Goal: Information Seeking & Learning: Check status

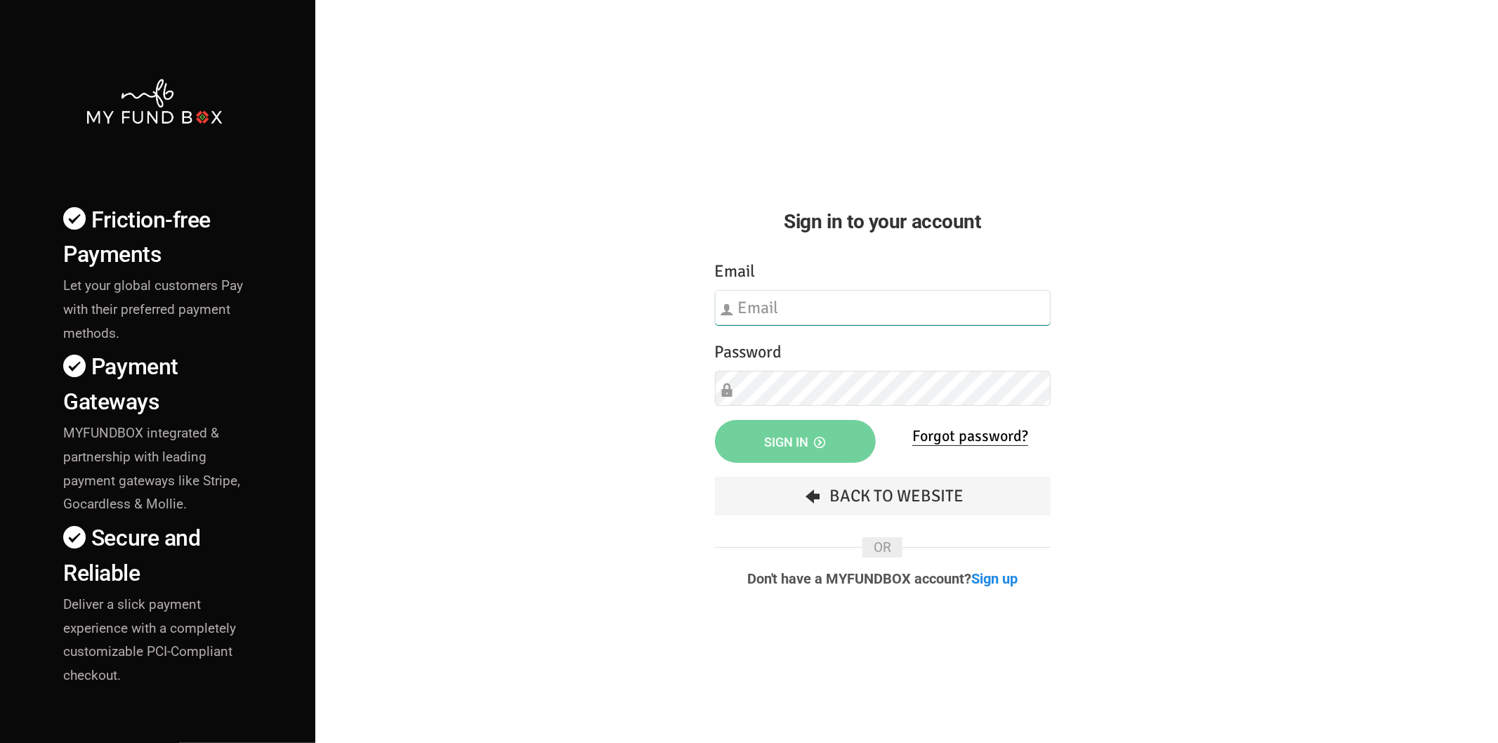
type input "[EMAIL_ADDRESS][DOMAIN_NAME]"
click at [615, 480] on div "Friction-free Payments Let your global customers Pay with their preferred payme…" at bounding box center [749, 491] width 1512 height 983
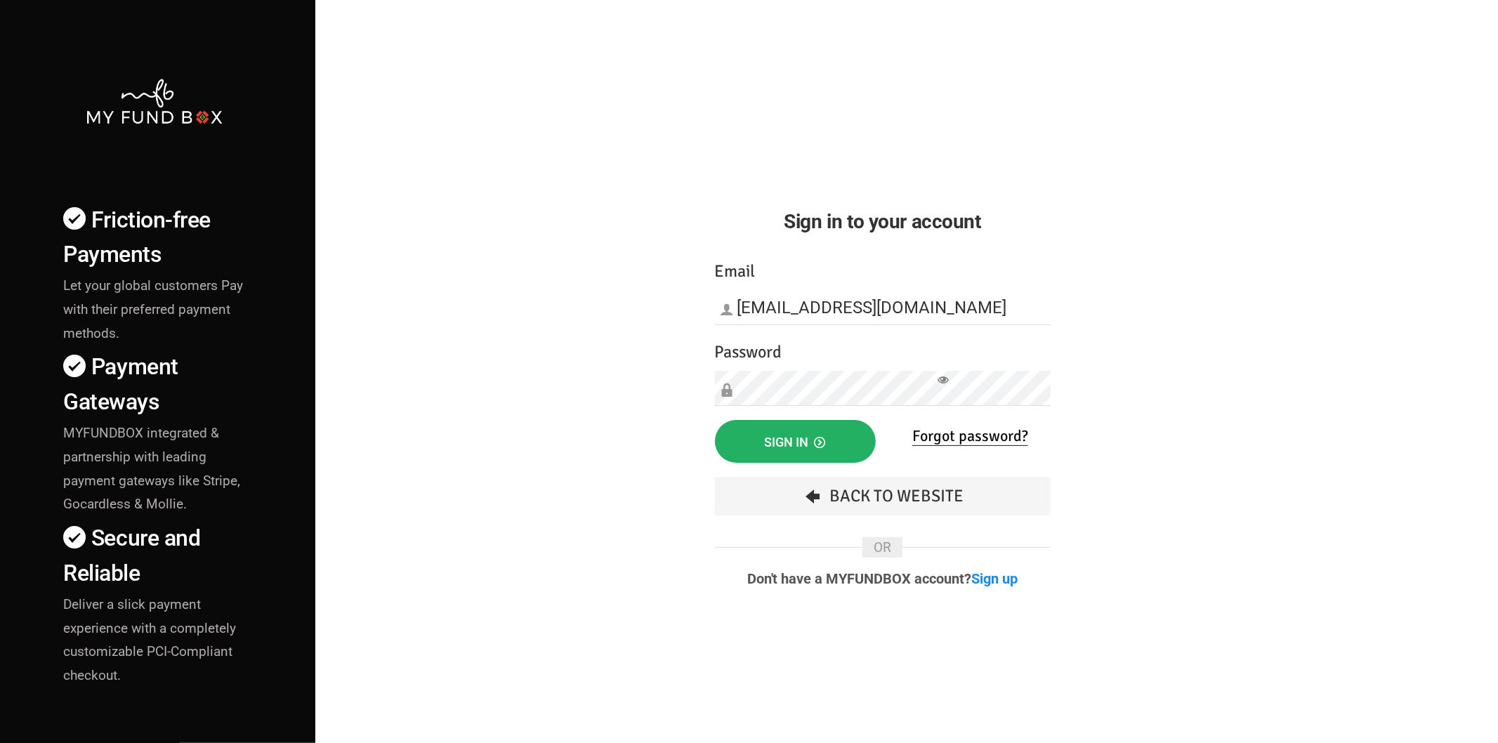
click at [784, 434] on button "Sign in" at bounding box center [795, 441] width 161 height 43
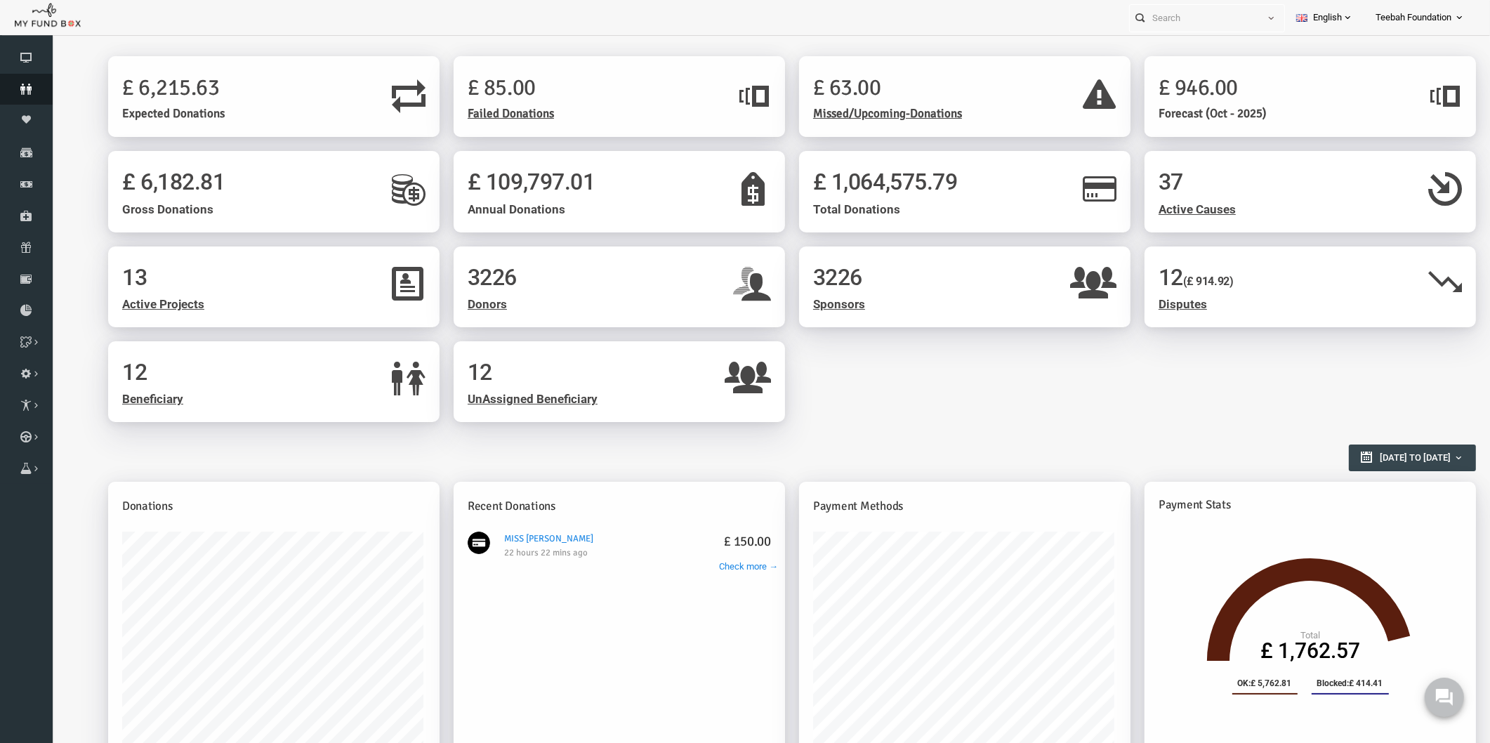
click at [11, 87] on icon at bounding box center [26, 89] width 53 height 11
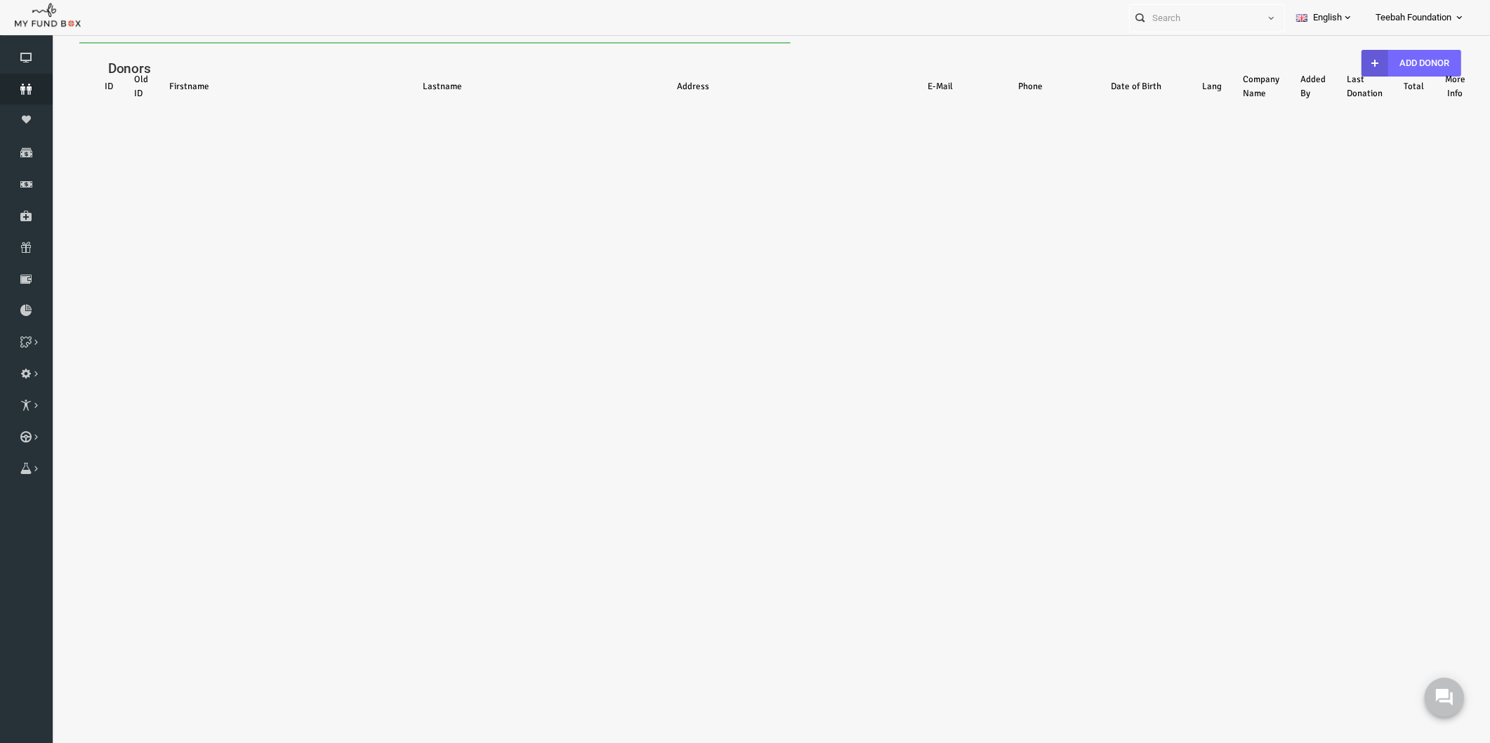
select select "100"
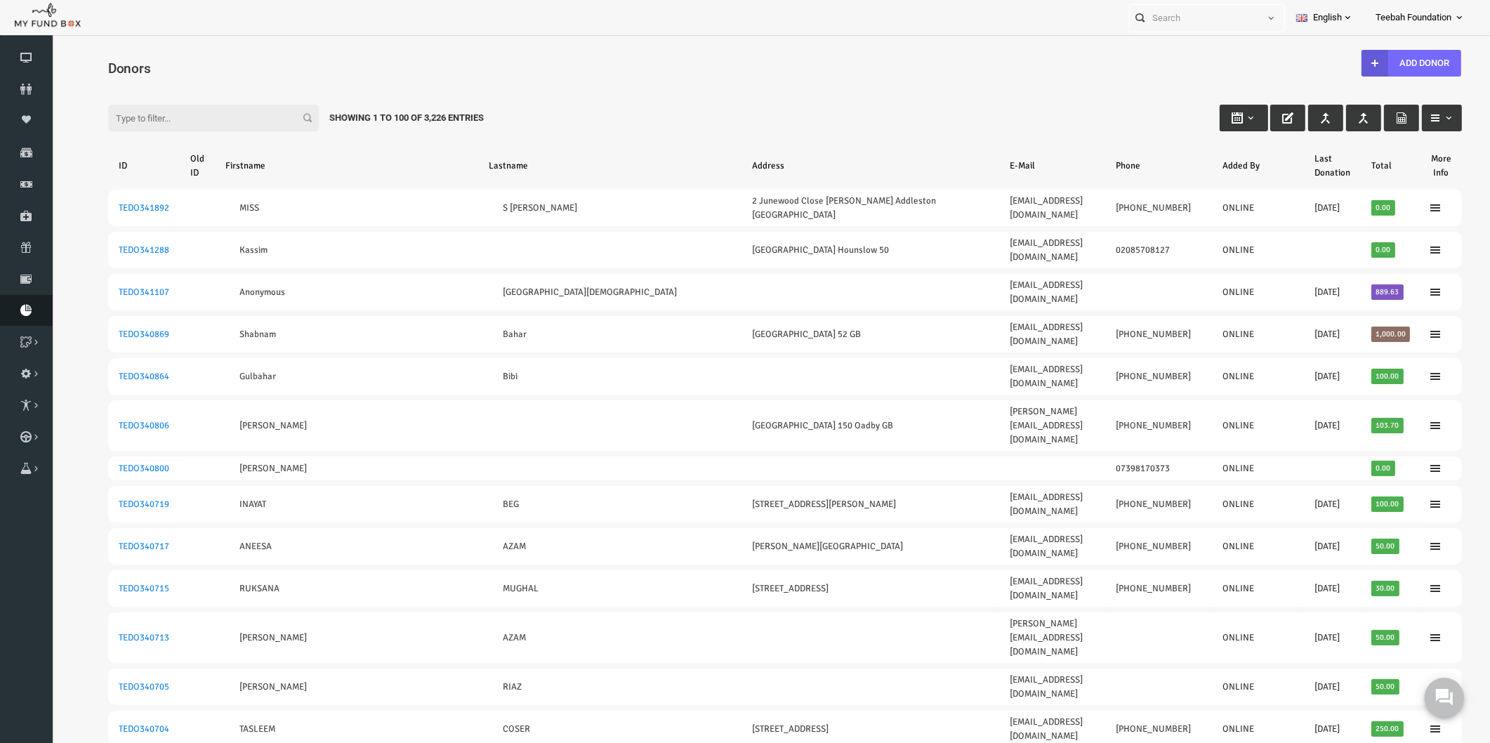
click at [24, 306] on icon at bounding box center [26, 310] width 53 height 11
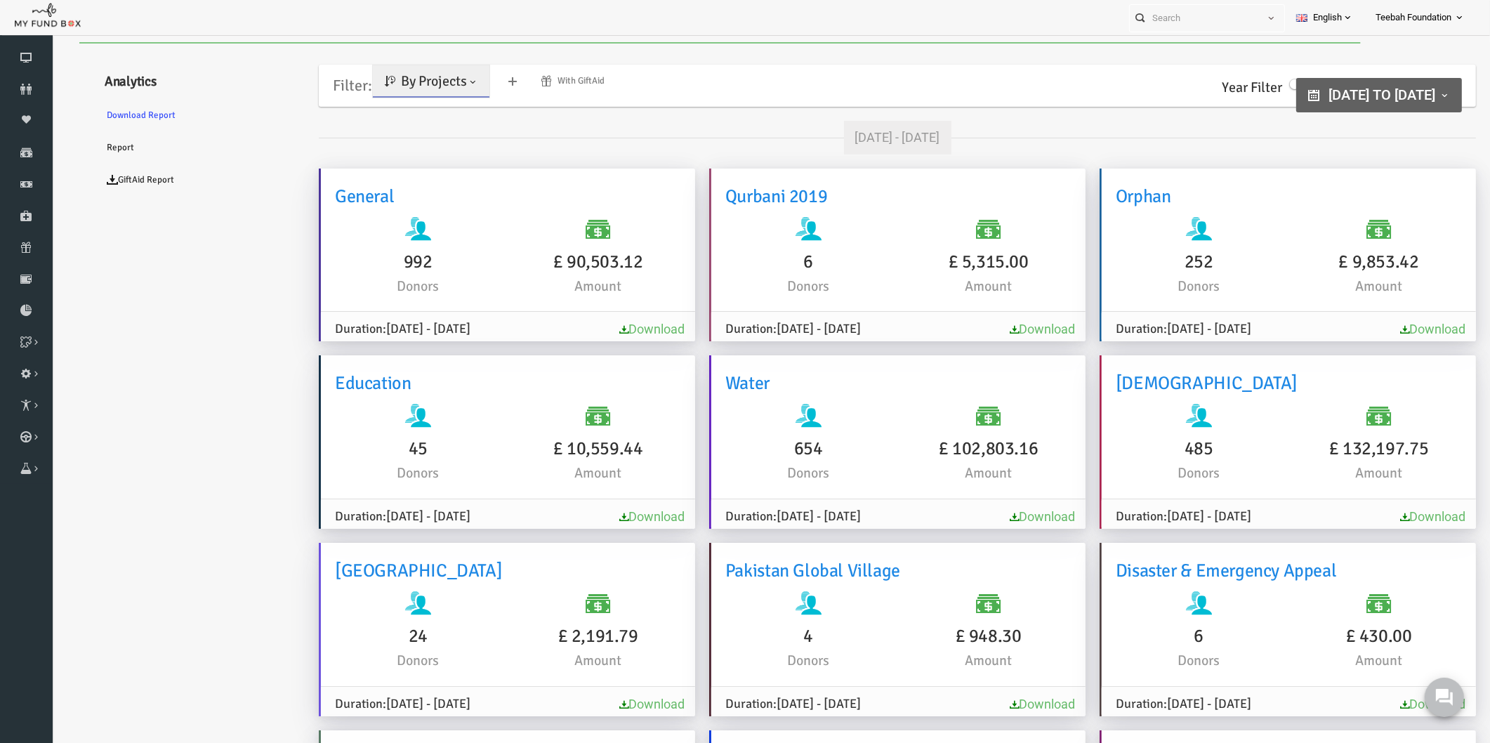
type input "01-01-2020"
type input "[DATE]"
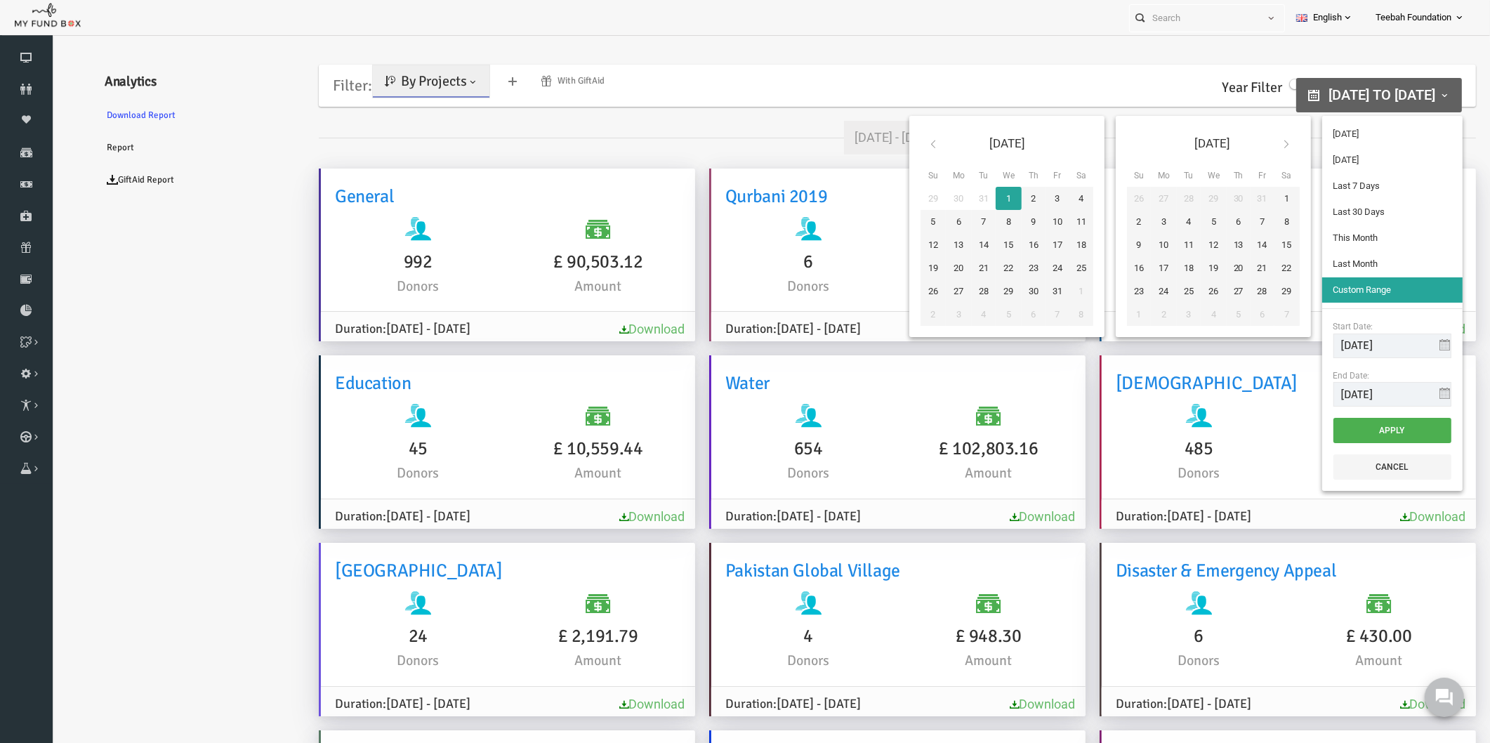
click at [1300, 86] on span "01-01-2020 to 10-09-2026" at bounding box center [1353, 94] width 107 height 17
drag, startPoint x: 1357, startPoint y: 348, endPoint x: 1268, endPoint y: 357, distance: 90.3
click at [1268, 357] on div "Jan 2020 Su Mo Tu We Th Fr Sa 29 30 31 1 2 3 4 5 6 7 8 9 10 11 12 13 14 15 16 1…" at bounding box center [1154, 303] width 559 height 386
type input "[DATE]"
click at [1369, 426] on button "Apply" at bounding box center [1364, 430] width 118 height 25
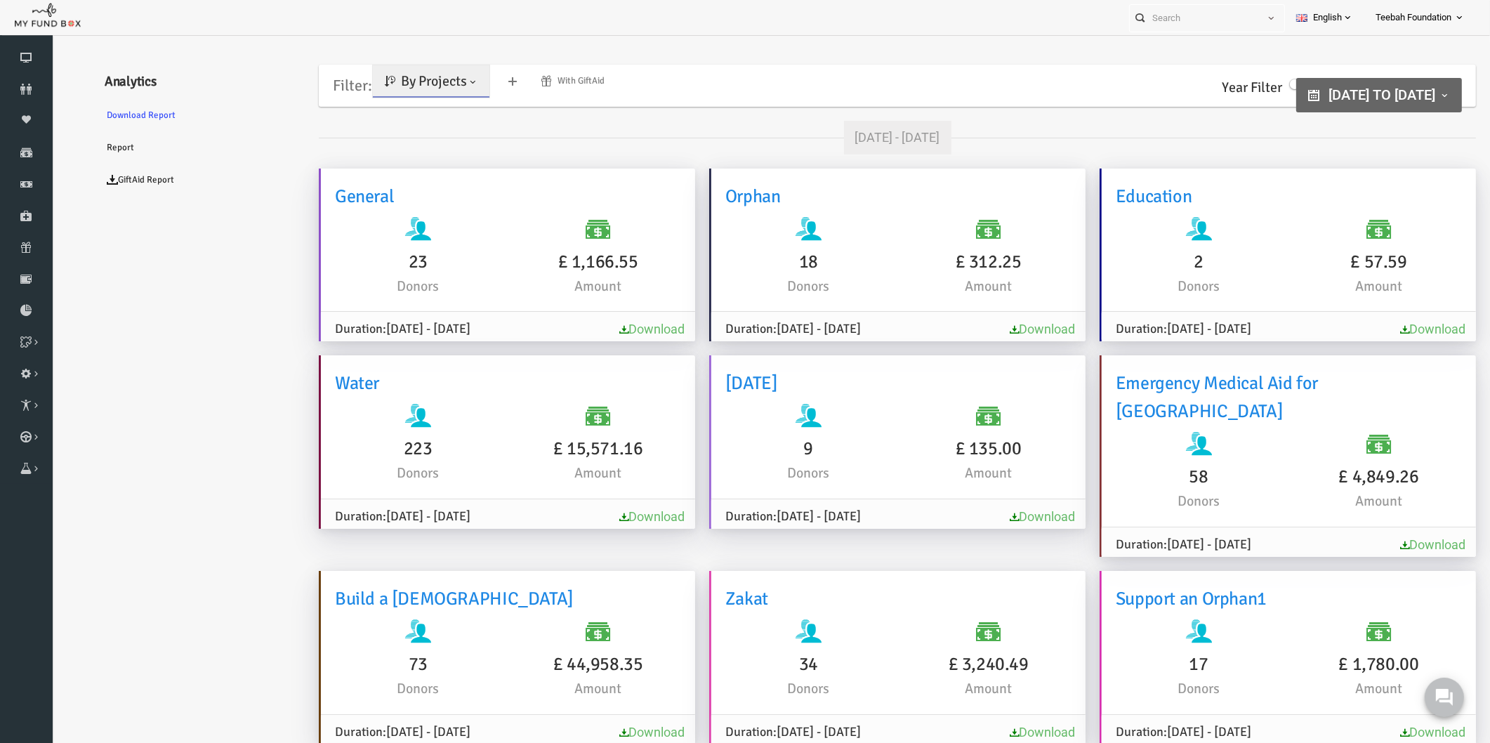
click at [236, 447] on ul "Analytics Download Report Report GiftAid Report" at bounding box center [170, 688] width 211 height 1264
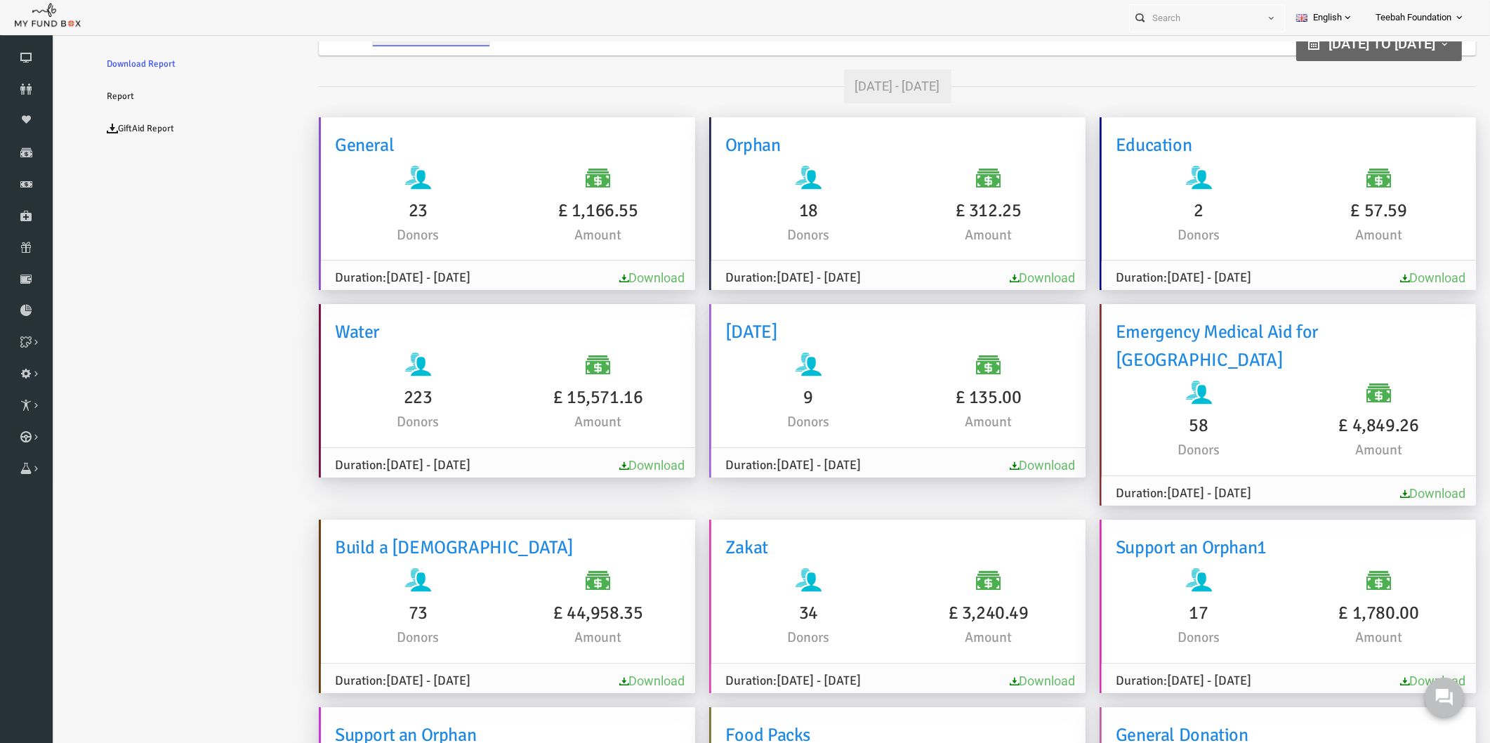
scroll to position [78, 0]
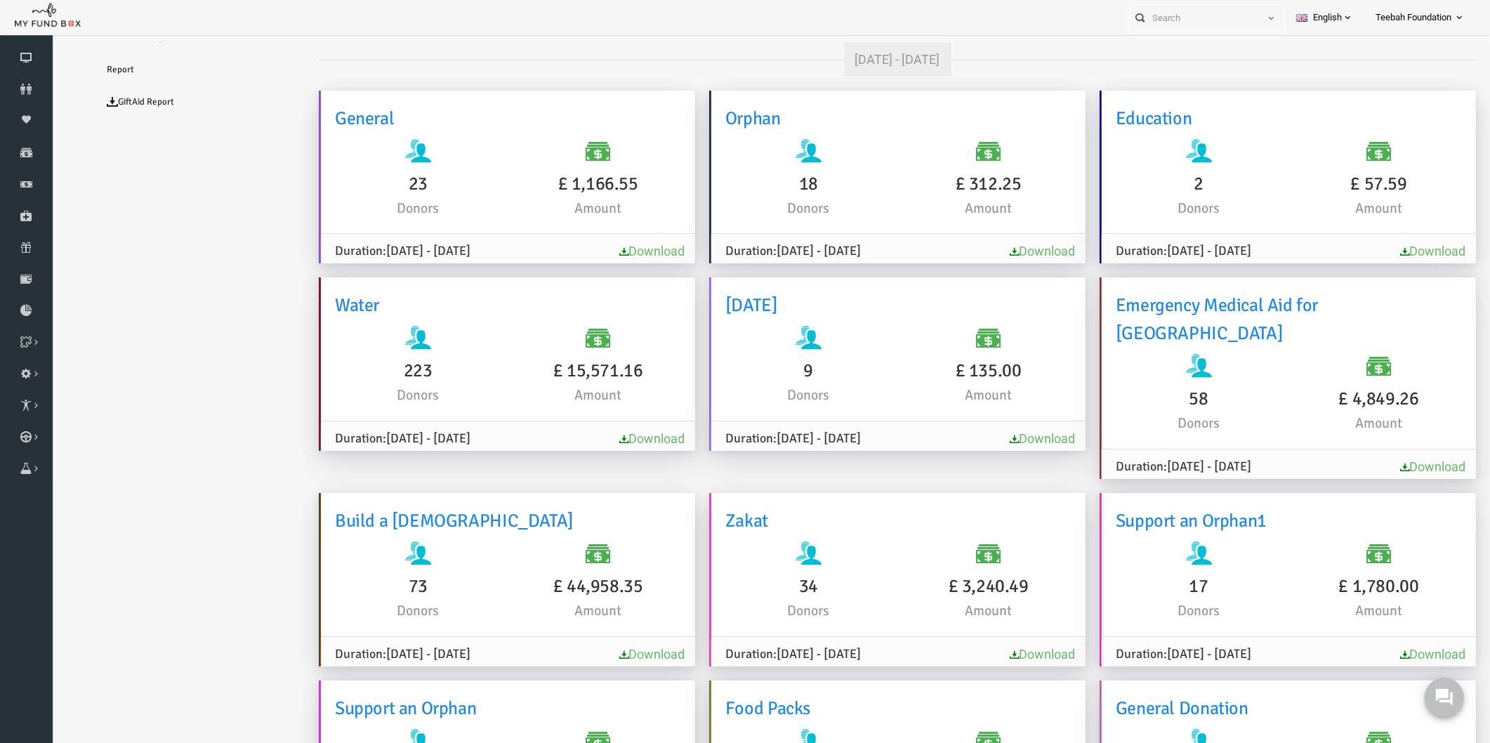
drag, startPoint x: 619, startPoint y: 369, endPoint x: 517, endPoint y: 370, distance: 101.8
click at [517, 370] on h6 "£ 15,571.16" at bounding box center [569, 371] width 166 height 28
copy h6 "£ 15,571.16"
click at [167, 348] on ul "Analytics Download Report Report GiftAid Report" at bounding box center [170, 610] width 211 height 1264
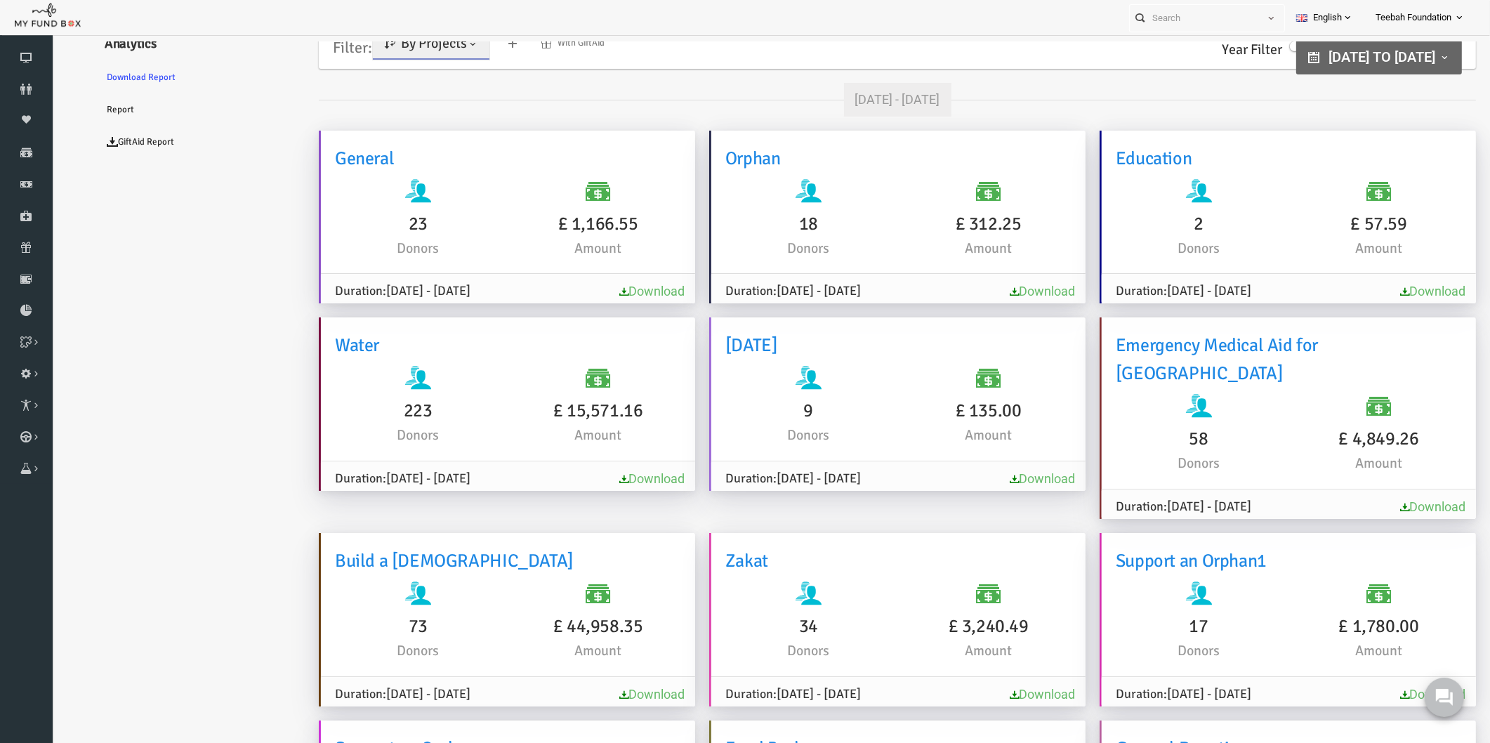
scroll to position [0, 0]
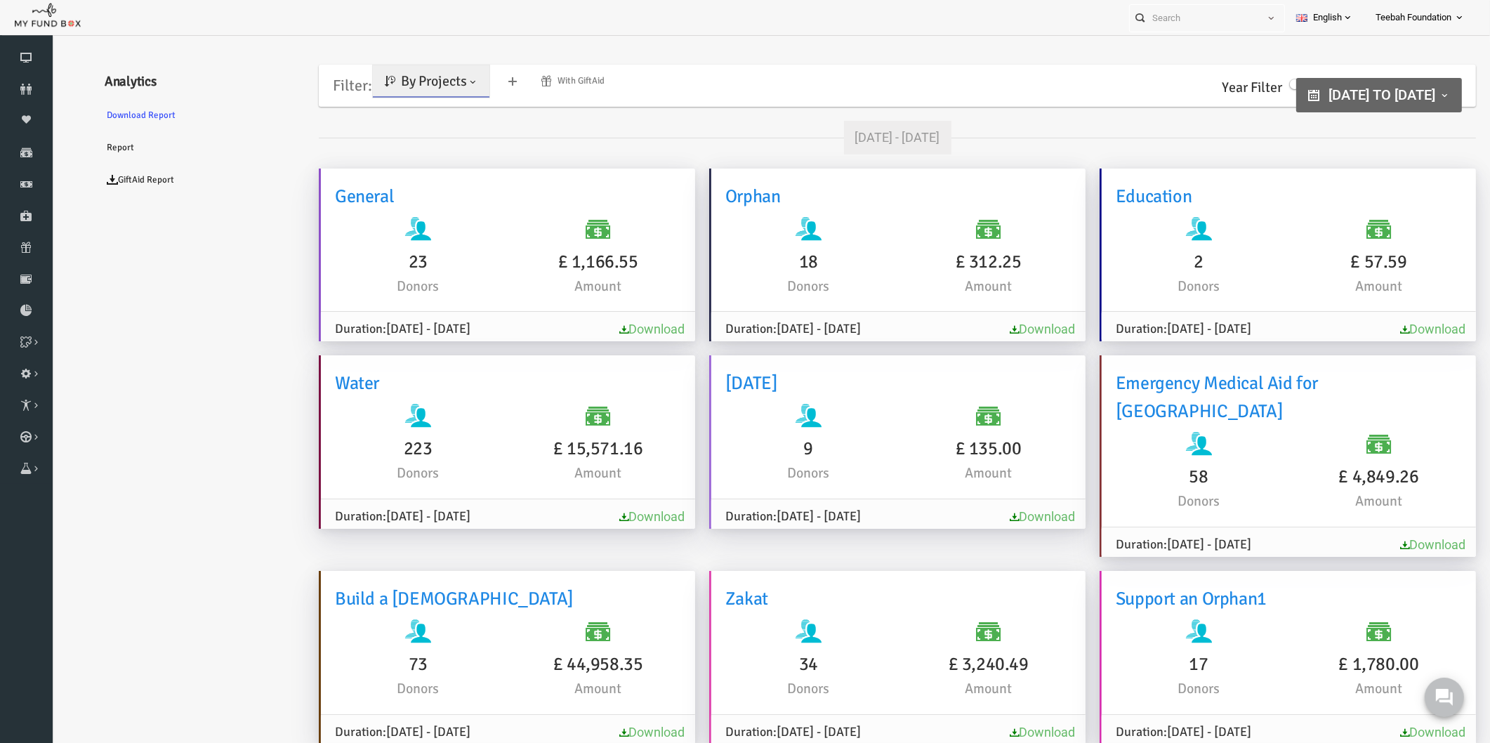
click at [442, 86] on span at bounding box center [443, 82] width 11 height 11
click at [421, 138] on link "By Causes" at bounding box center [403, 142] width 119 height 25
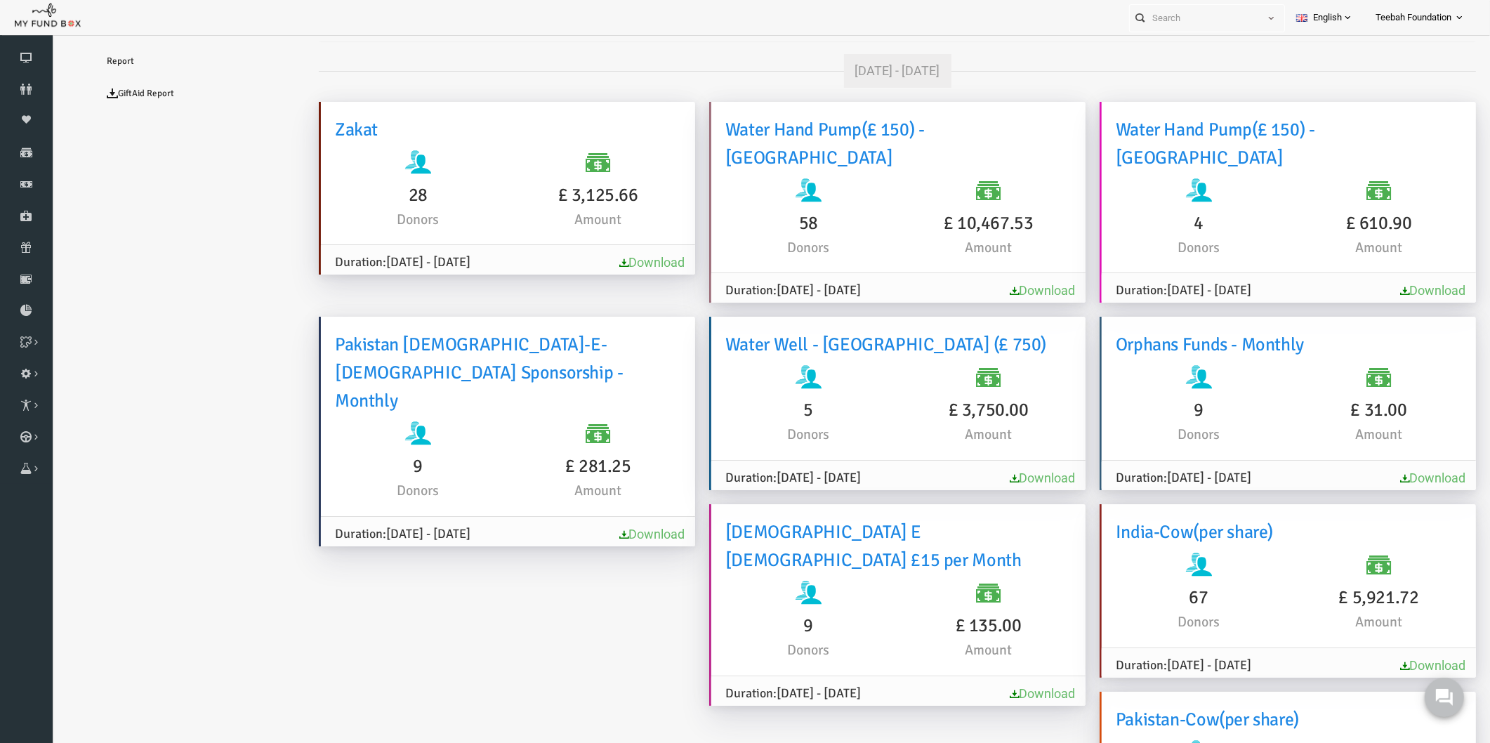
scroll to position [60, 0]
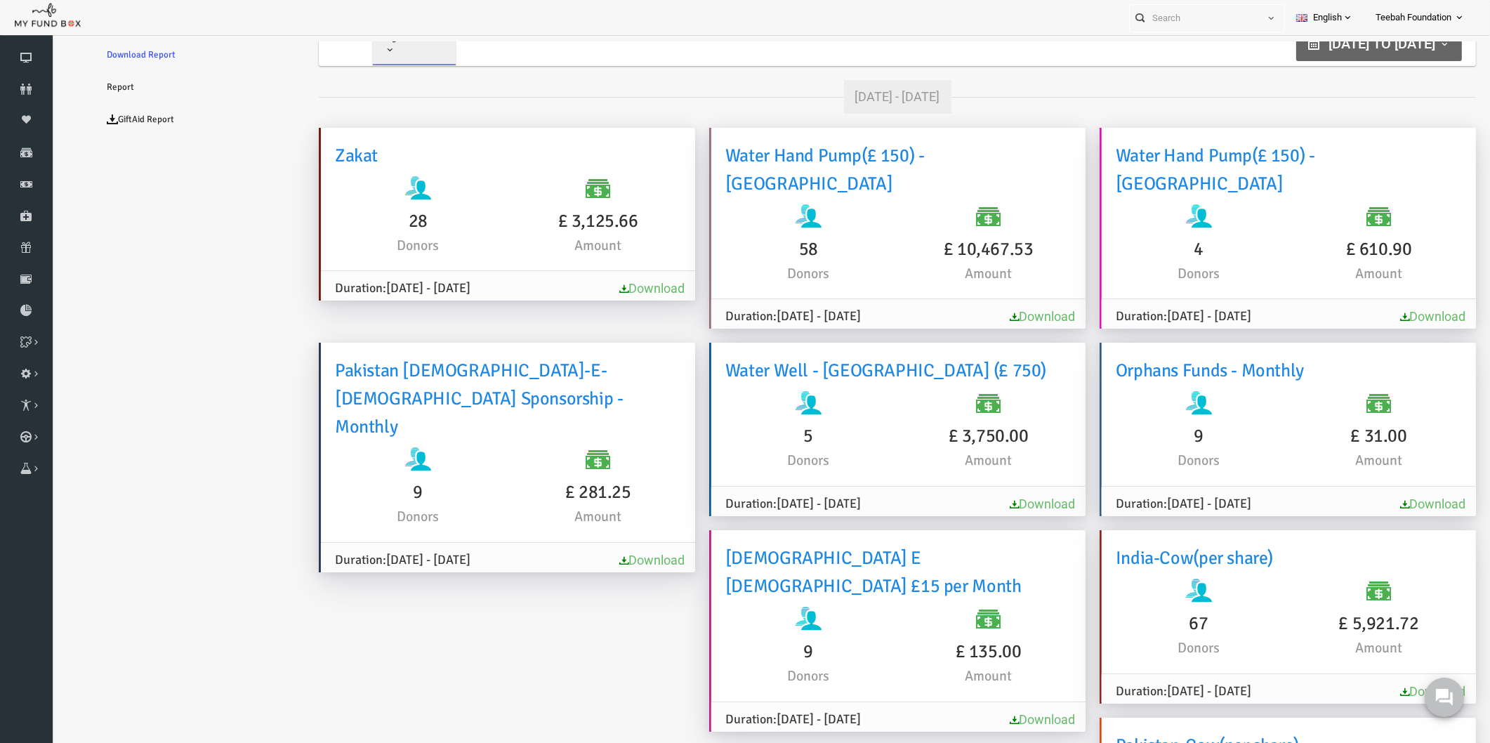
click at [983, 309] on link "Download" at bounding box center [1013, 316] width 65 height 15
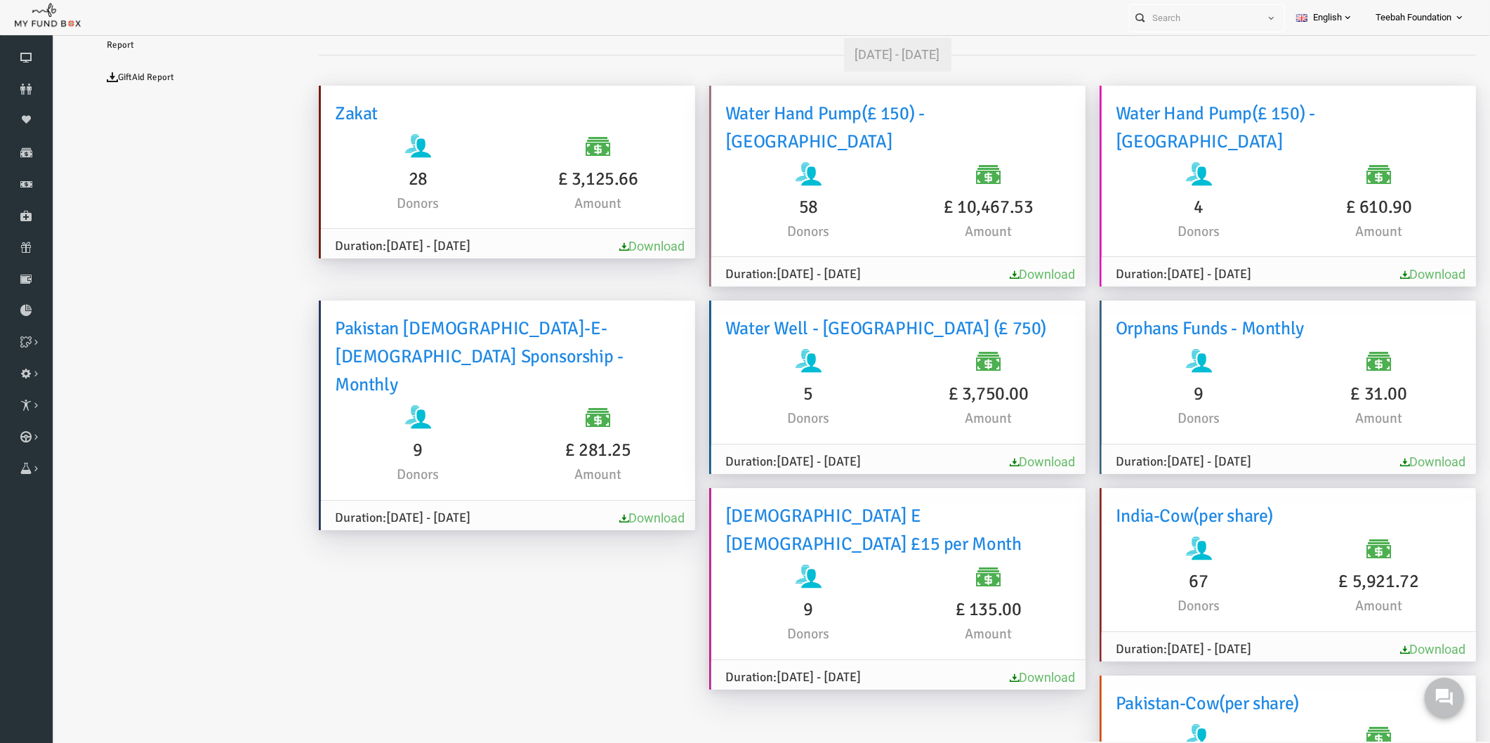
scroll to position [0, 0]
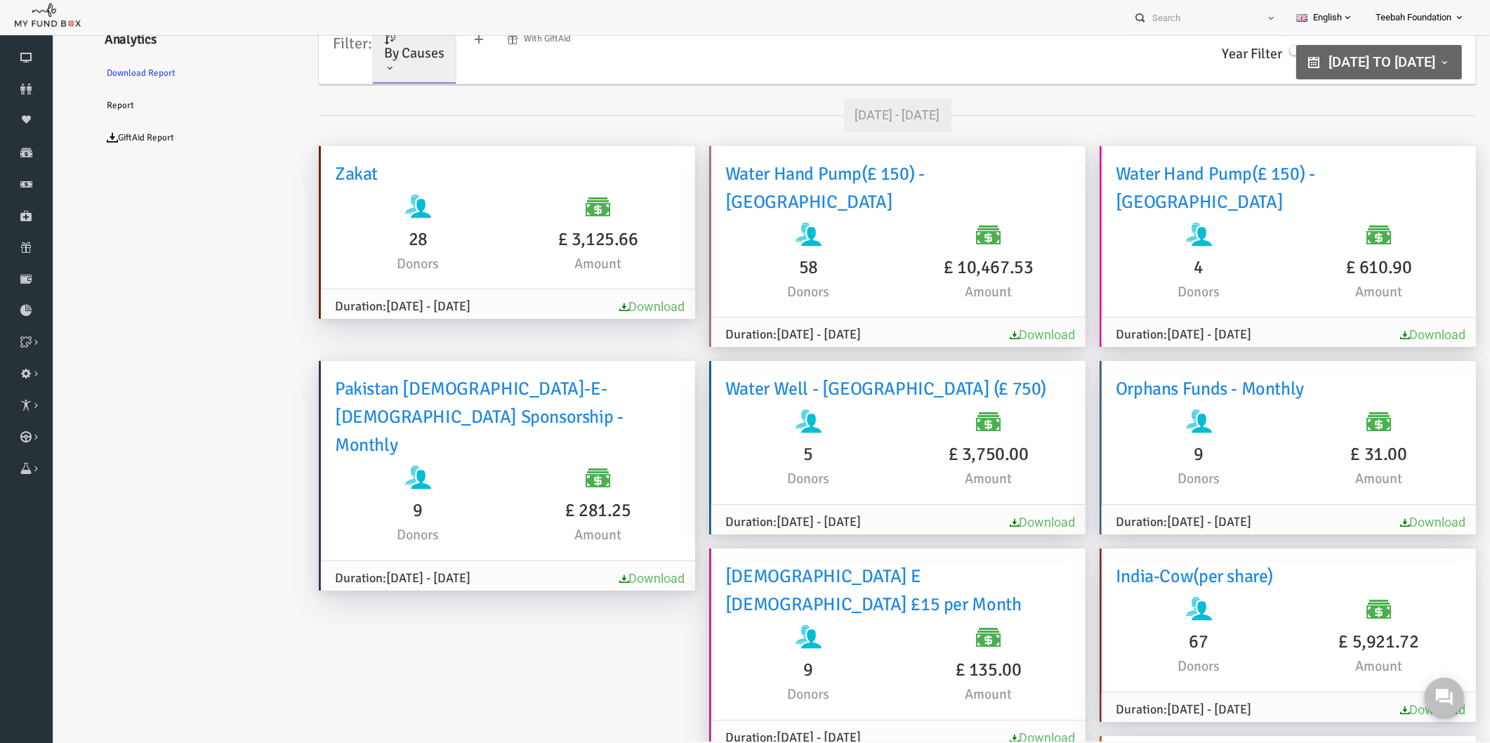
click at [1395, 327] on link "Download" at bounding box center [1403, 334] width 65 height 15
click at [999, 515] on link "Download" at bounding box center [1013, 522] width 65 height 15
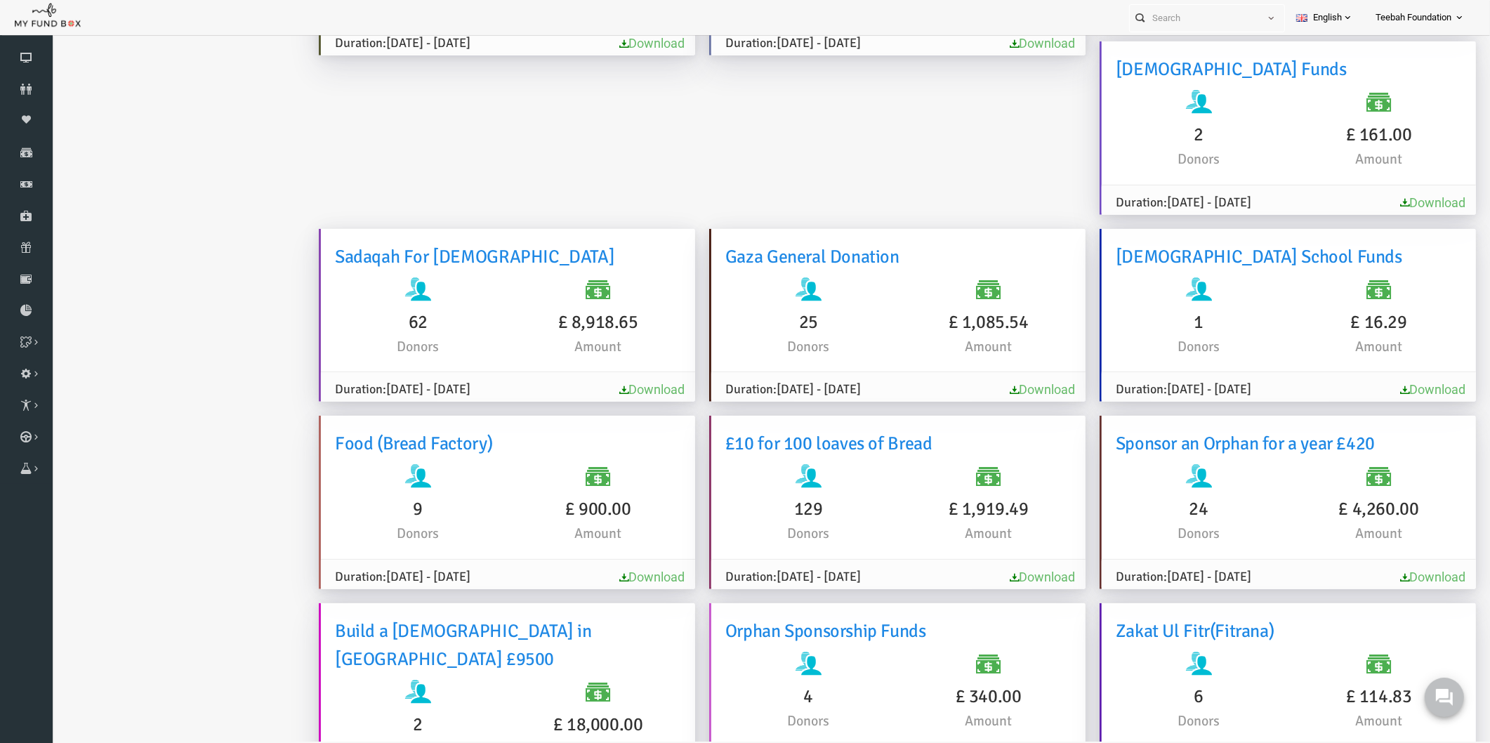
scroll to position [1638, 0]
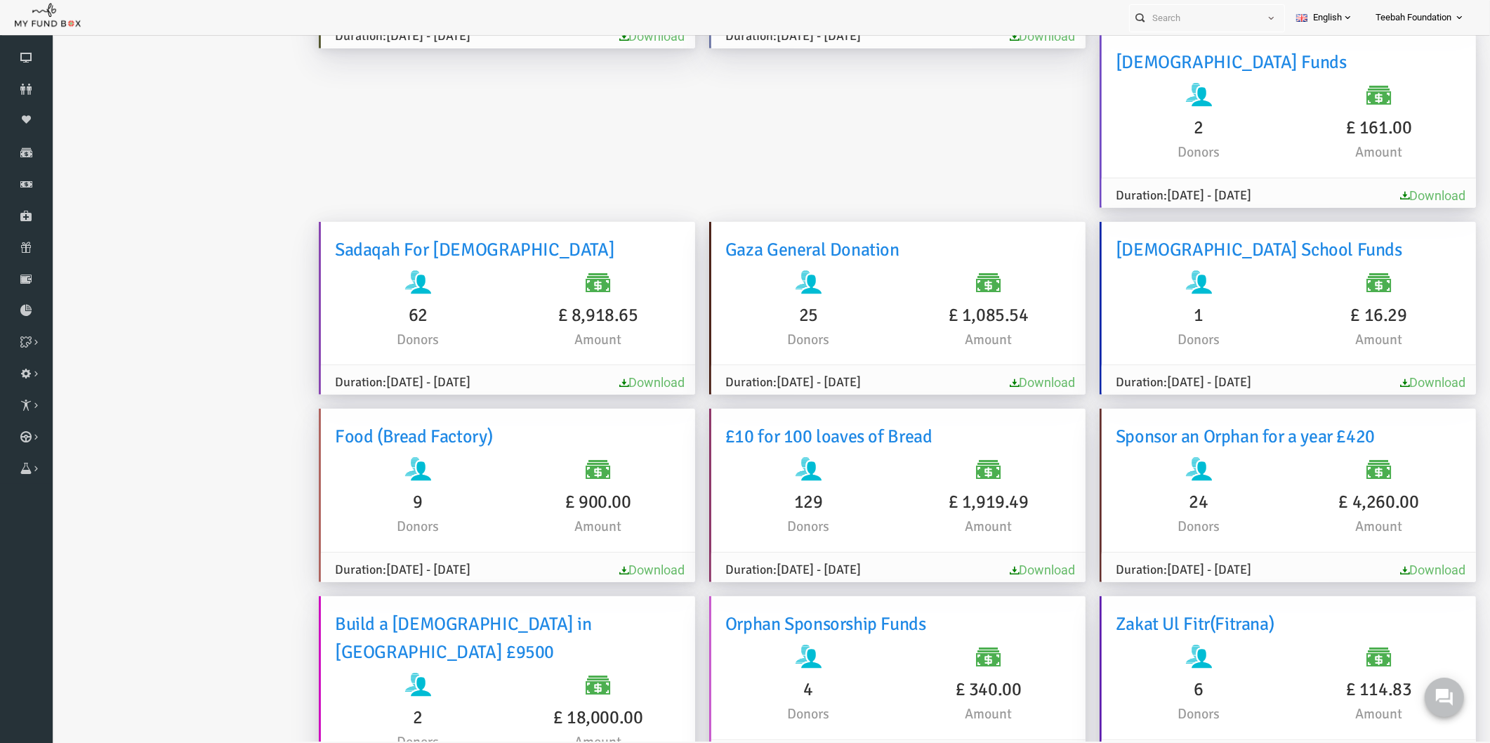
click at [220, 339] on ul "Analytics Download Report Report GiftAid Report" at bounding box center [170, 249] width 211 height 3747
click at [238, 405] on ul "Analytics Download Report Report GiftAid Report" at bounding box center [170, 249] width 211 height 3747
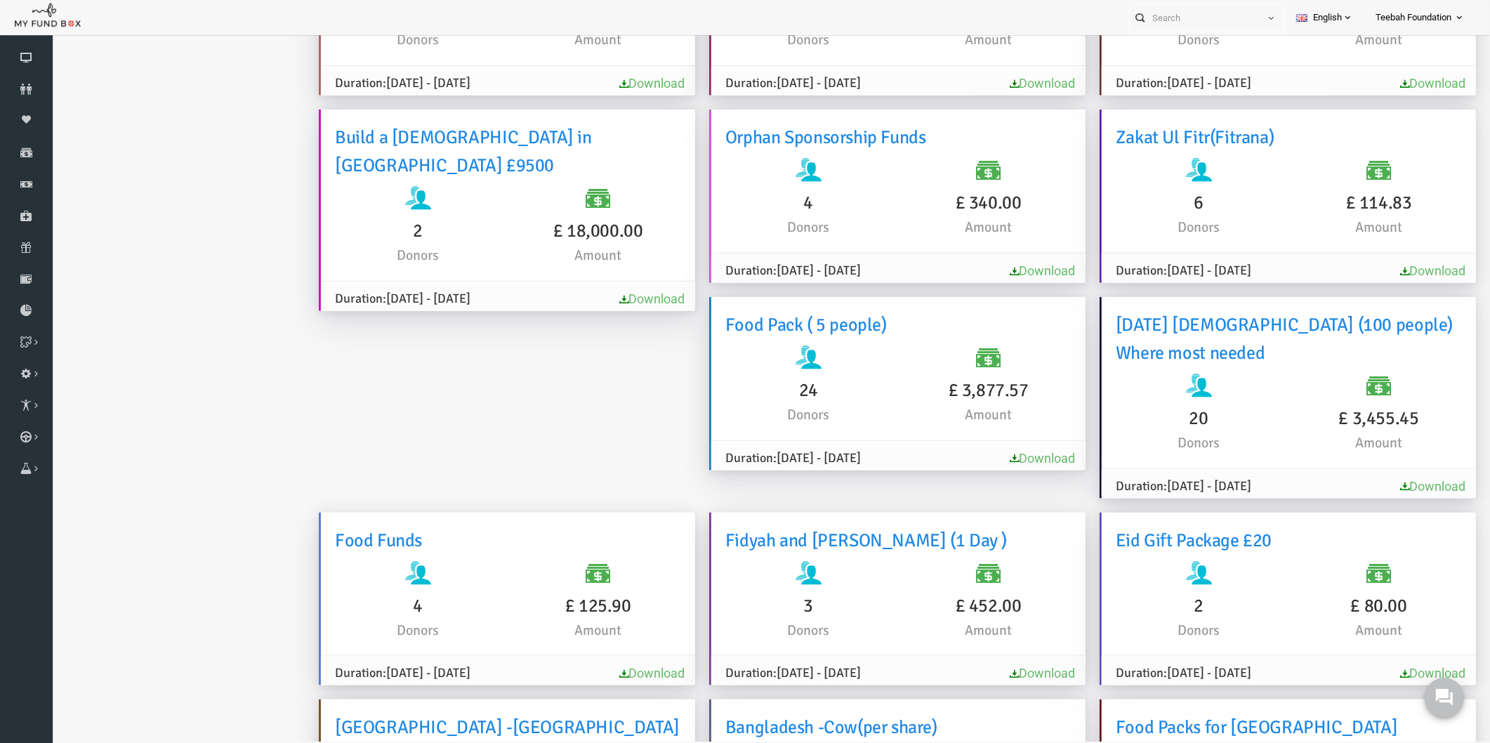
scroll to position [2185, 0]
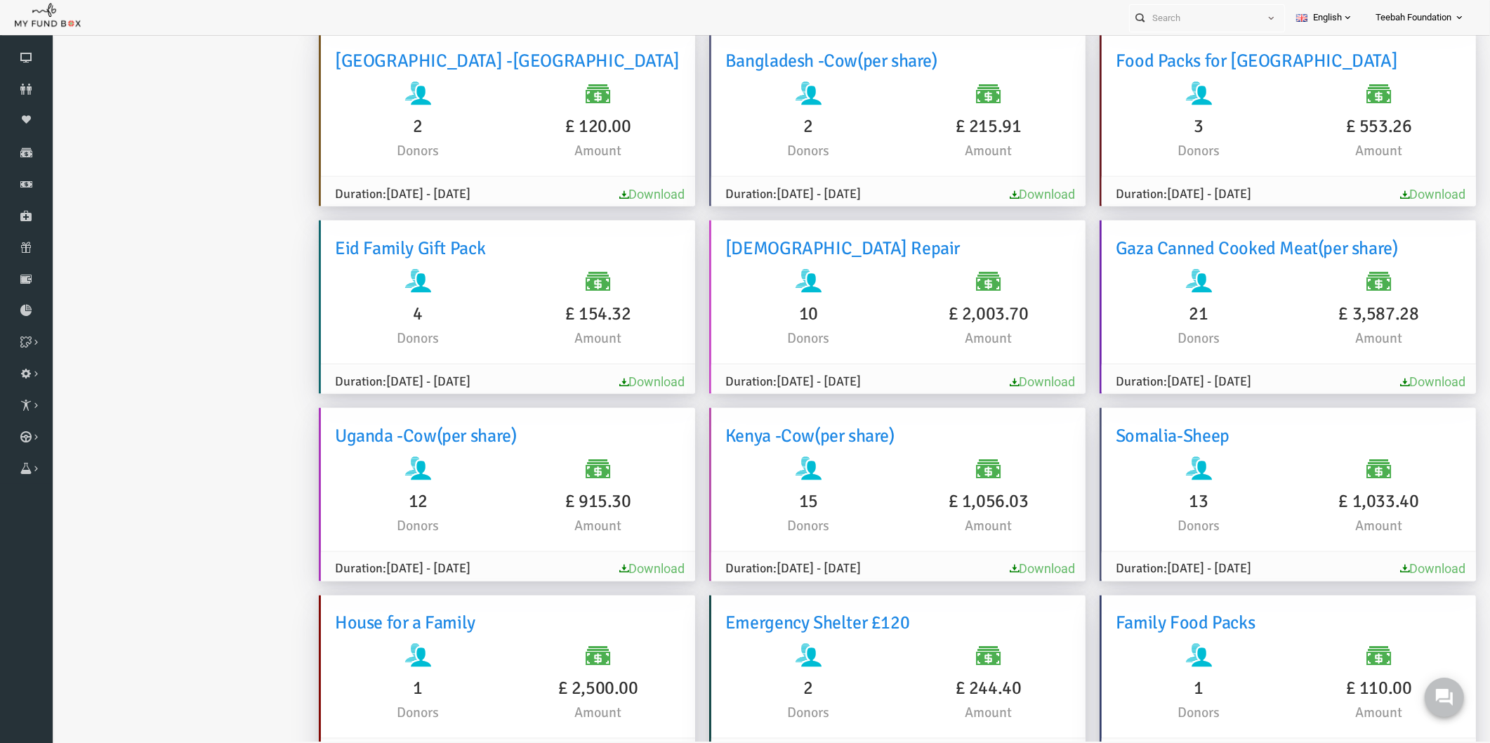
scroll to position [44, 0]
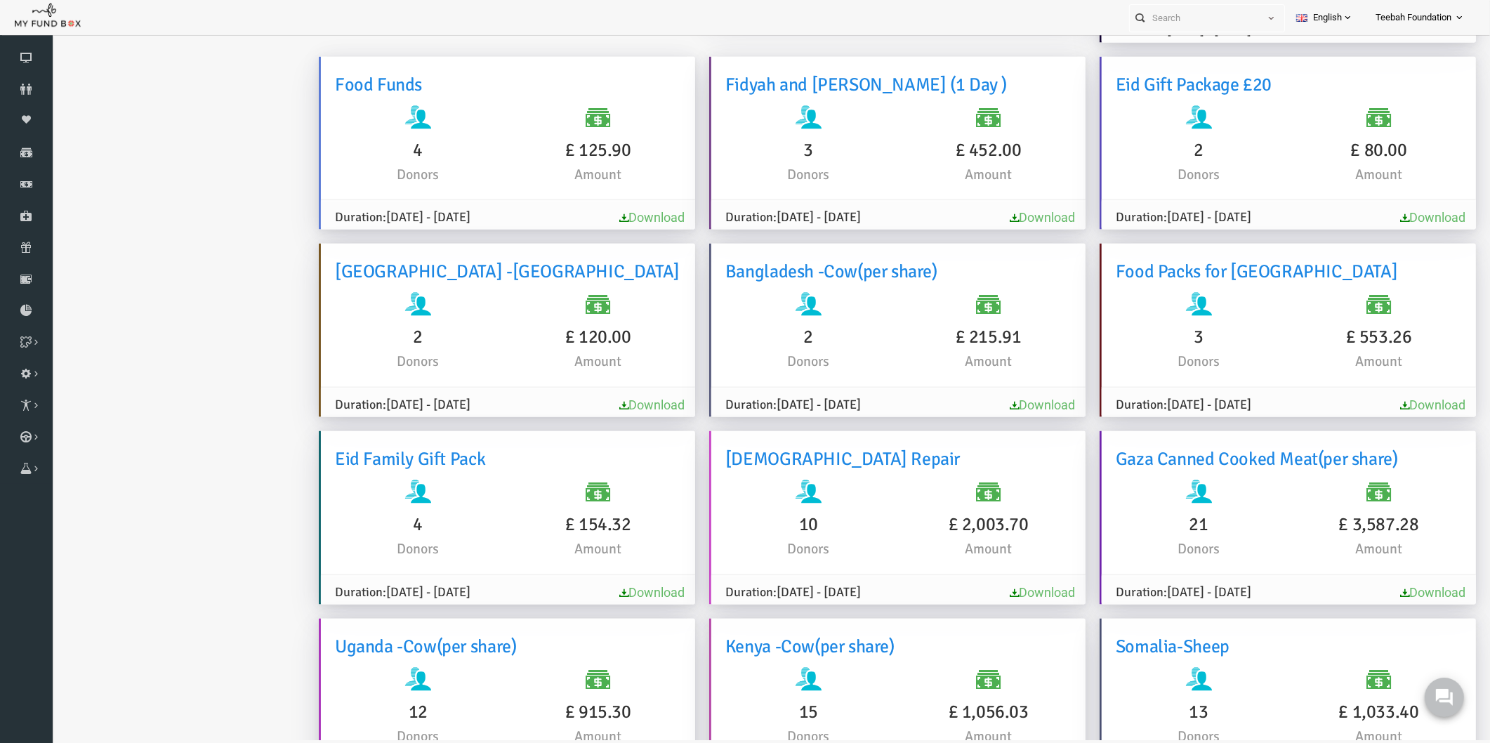
scroll to position [2791, 0]
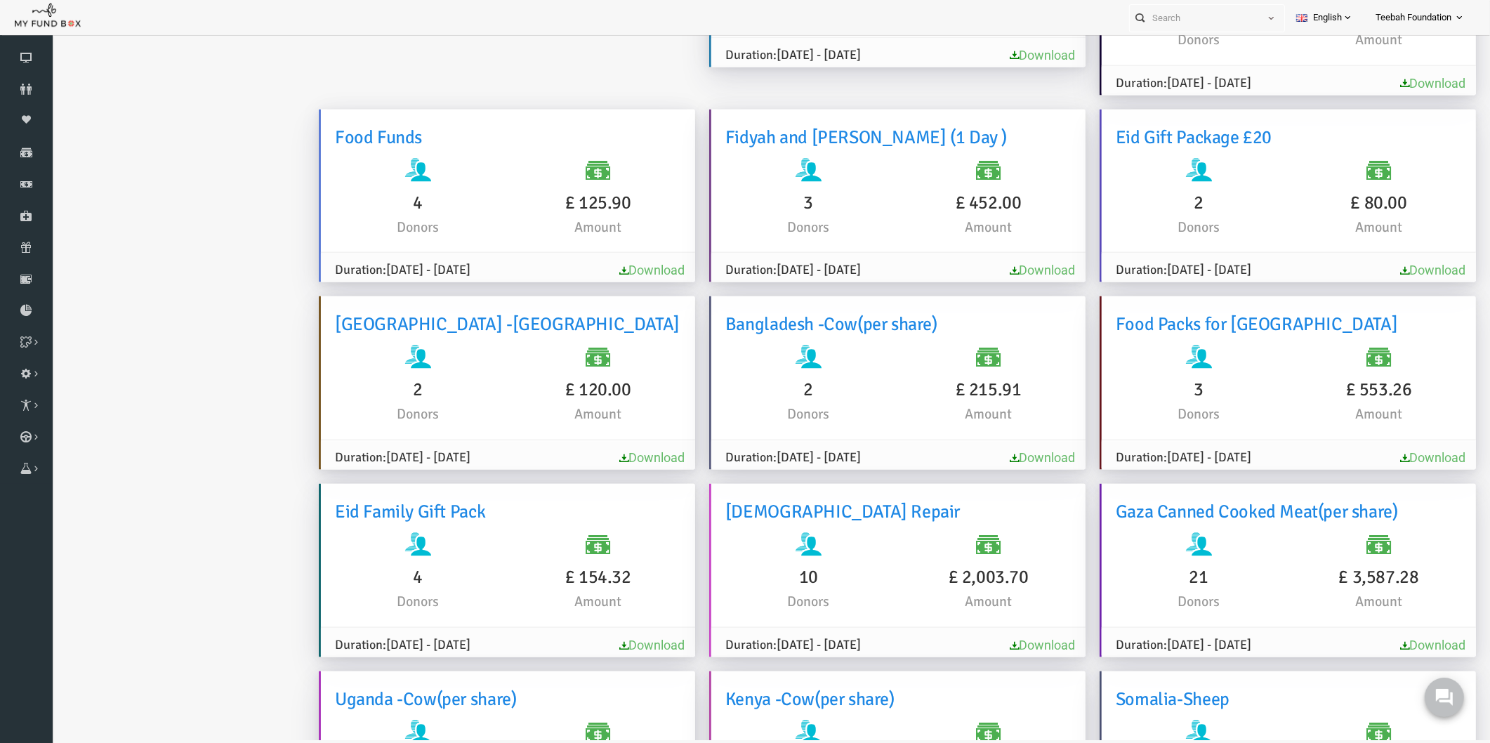
scroll to position [2402, 0]
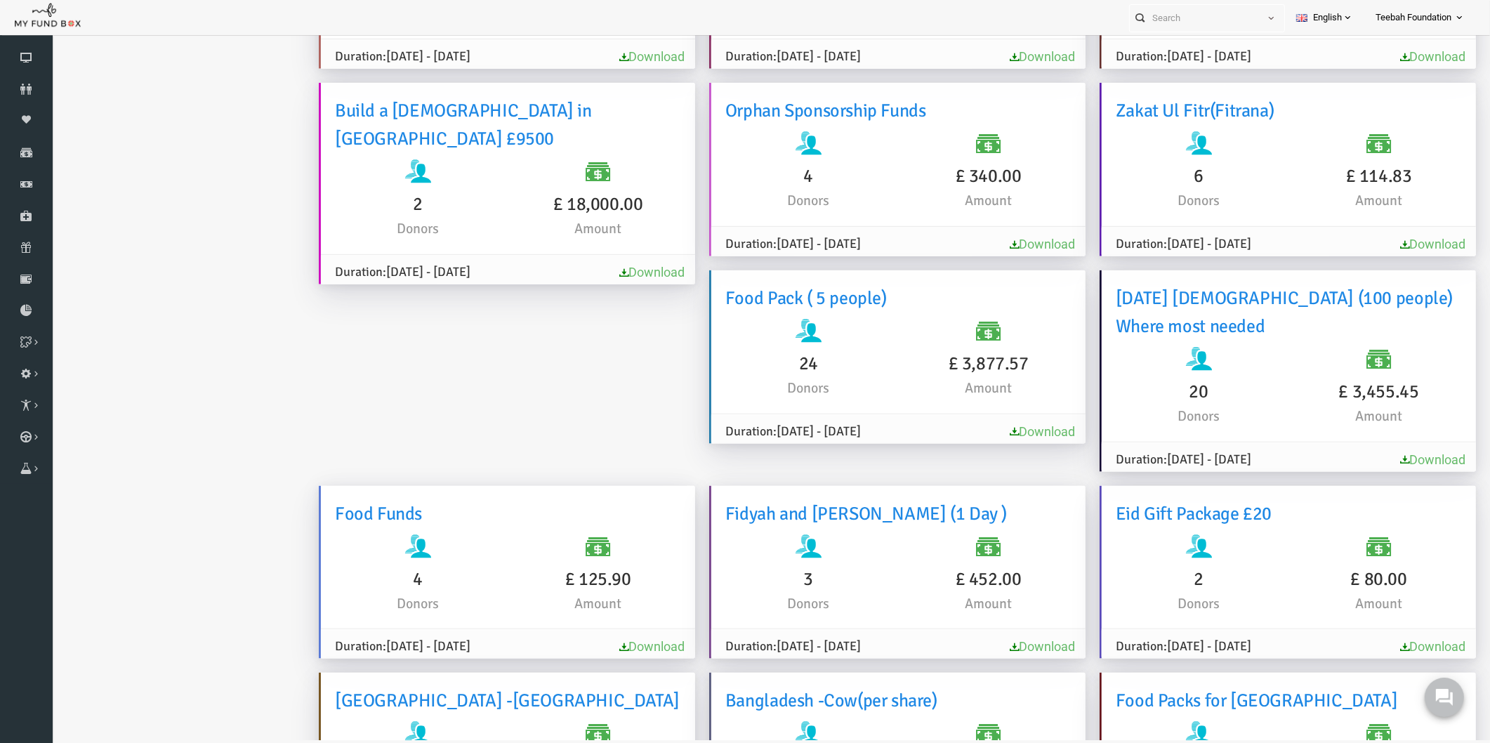
scroll to position [2089, 0]
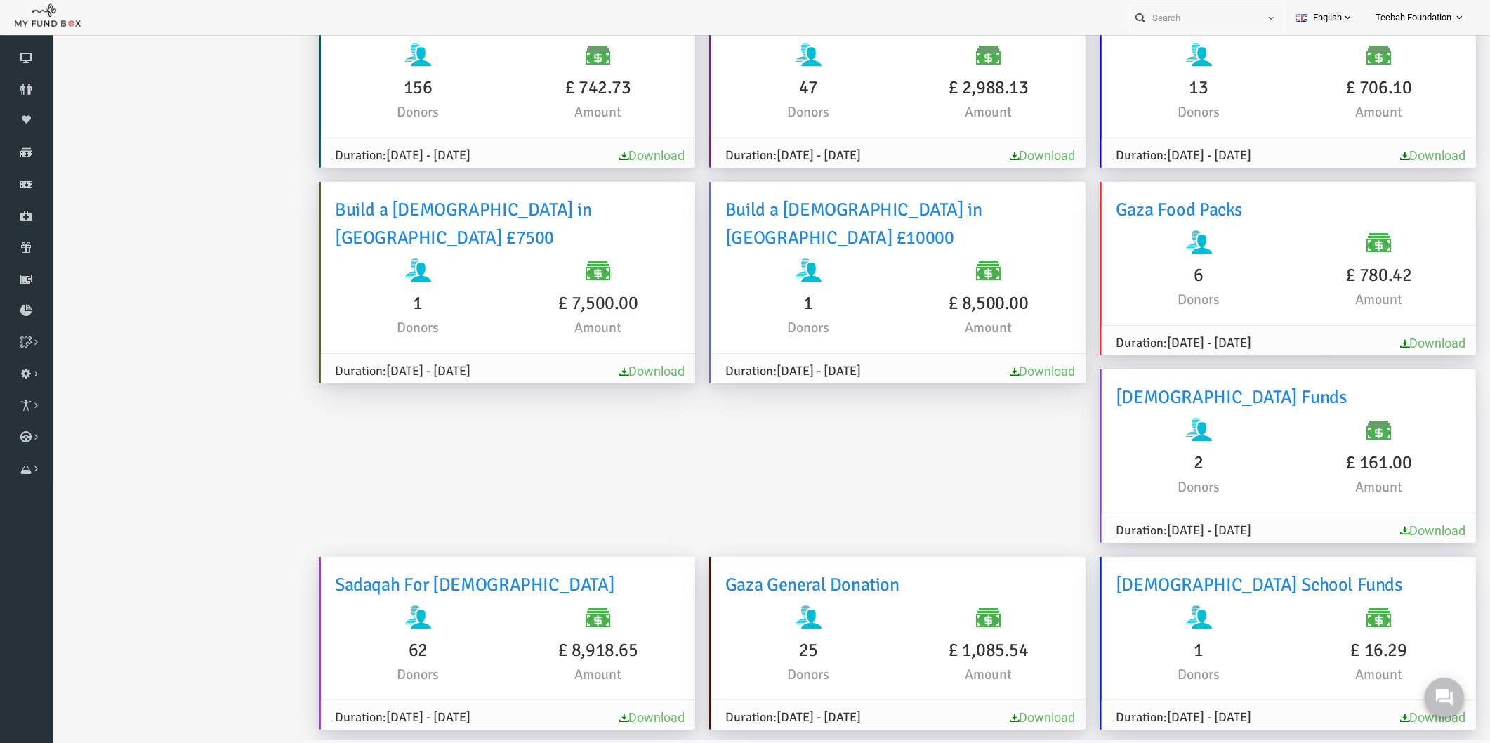
click at [136, 534] on ul "Analytics Download Report Report GiftAid Report" at bounding box center [170, 584] width 211 height 3747
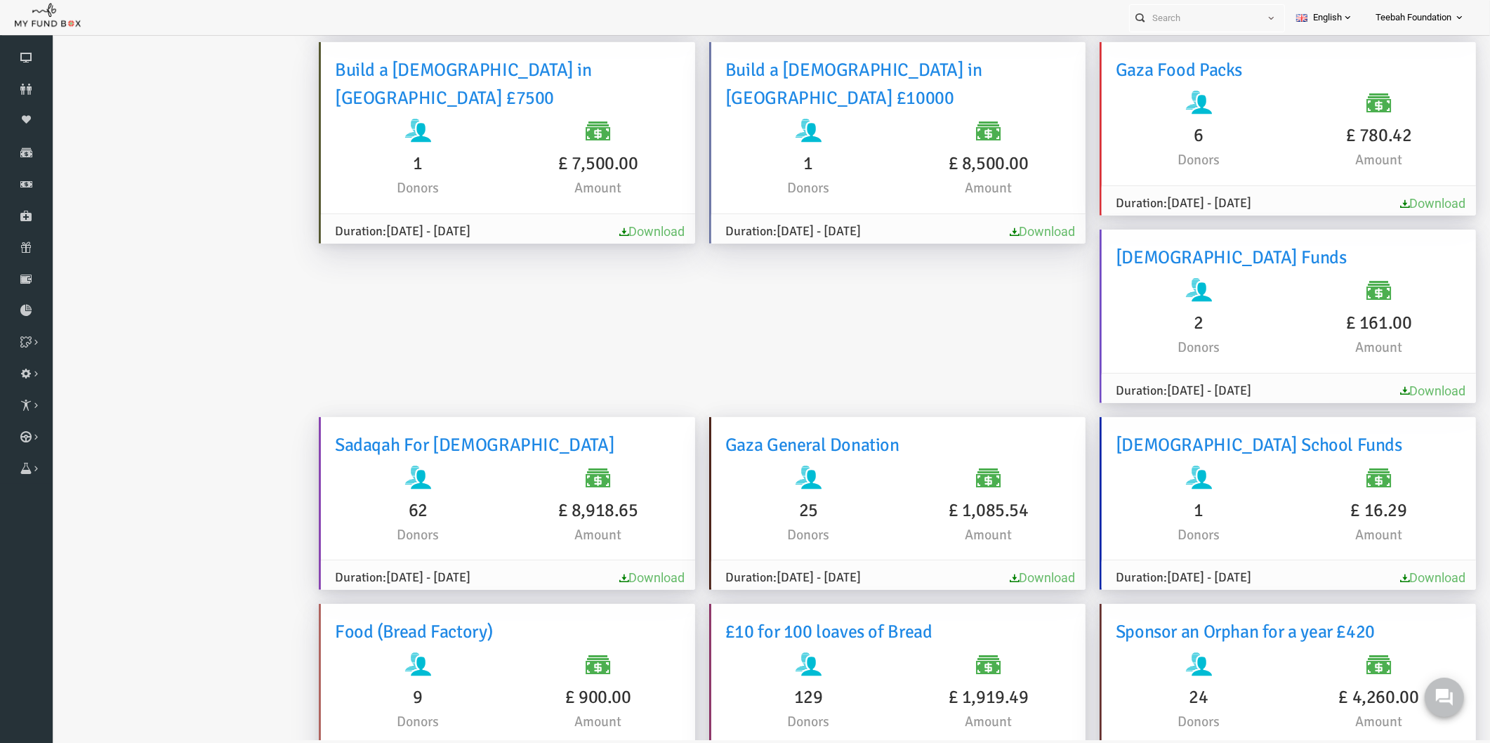
scroll to position [1482, 0]
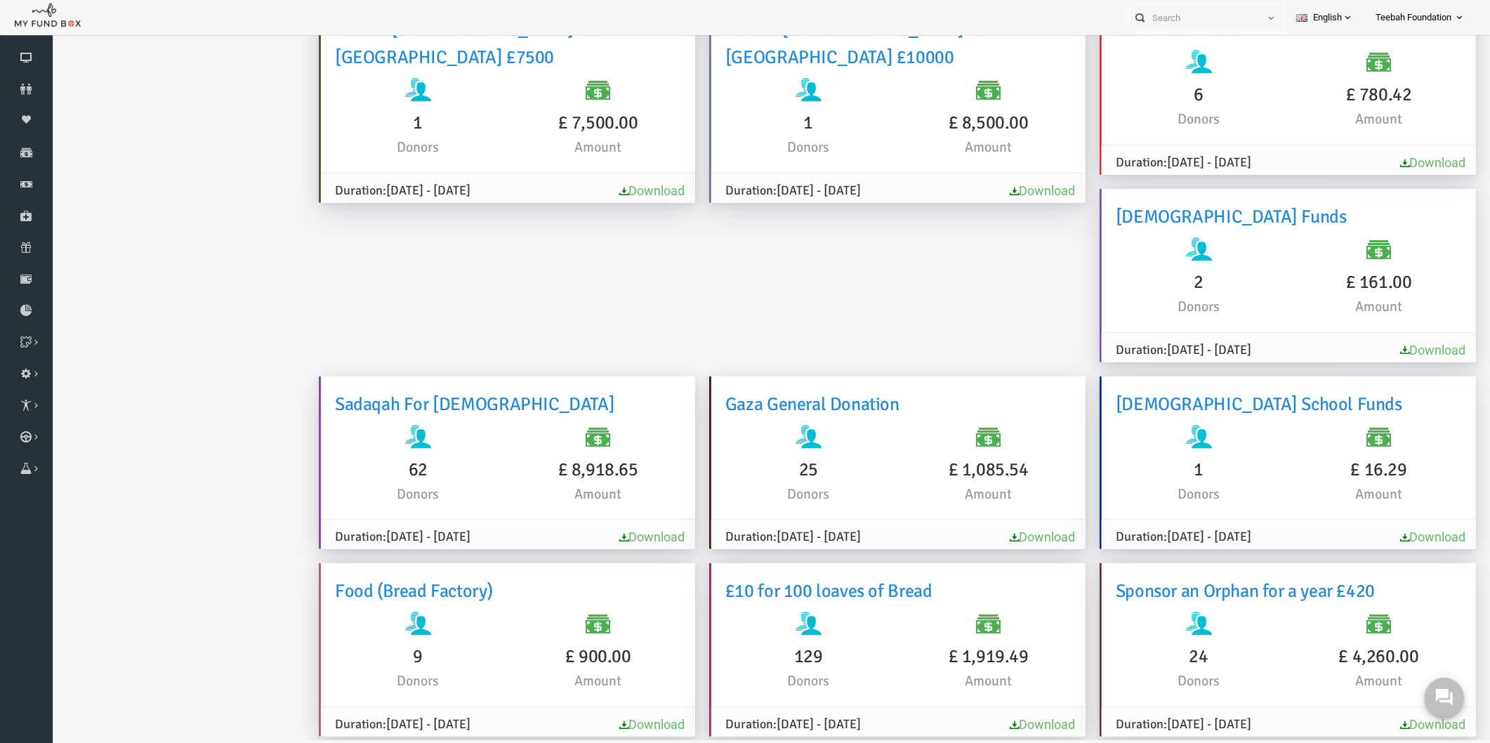
click at [154, 411] on ul "Analytics Download Report Report GiftAid Report" at bounding box center [170, 403] width 211 height 3747
click at [178, 355] on ul "Analytics Download Report Report GiftAid Report" at bounding box center [170, 403] width 211 height 3747
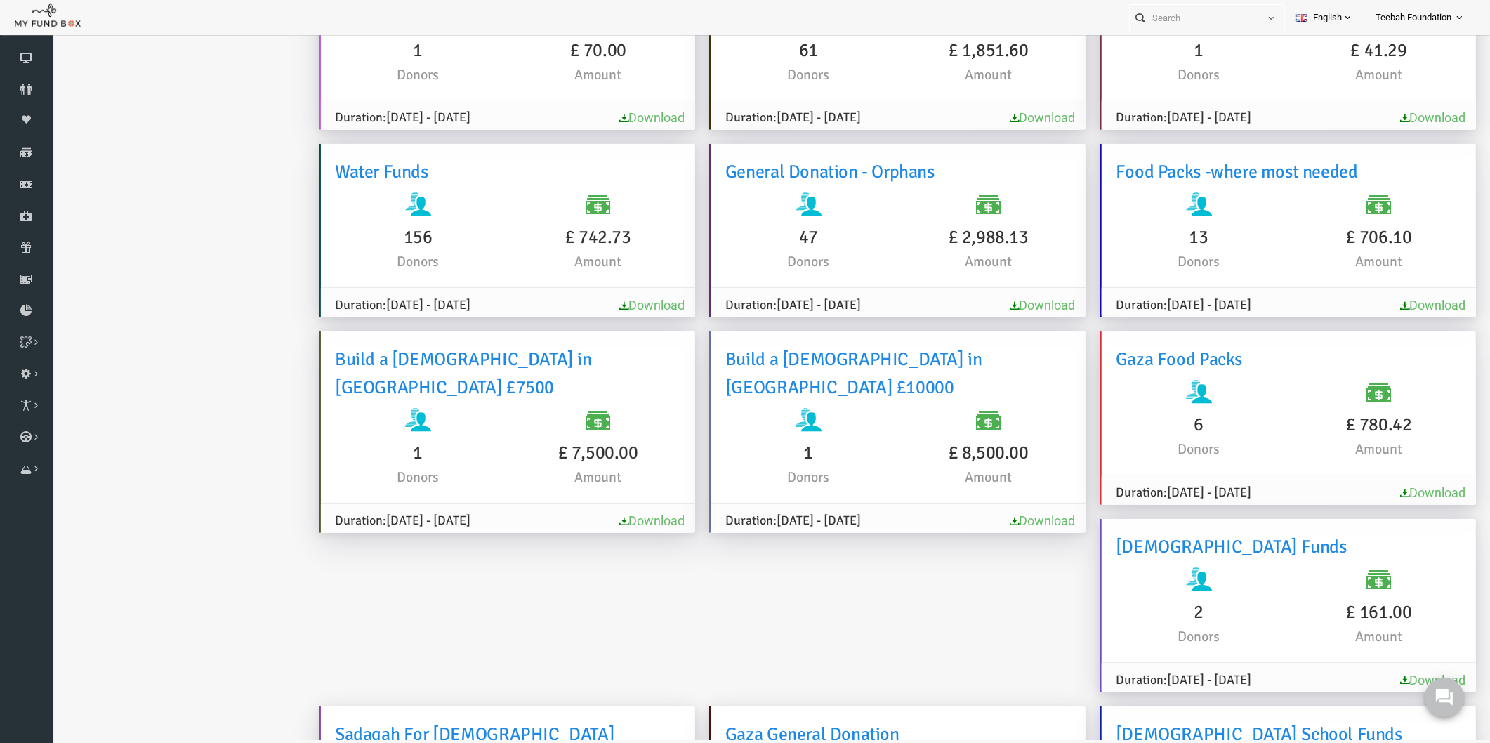
scroll to position [1162, 0]
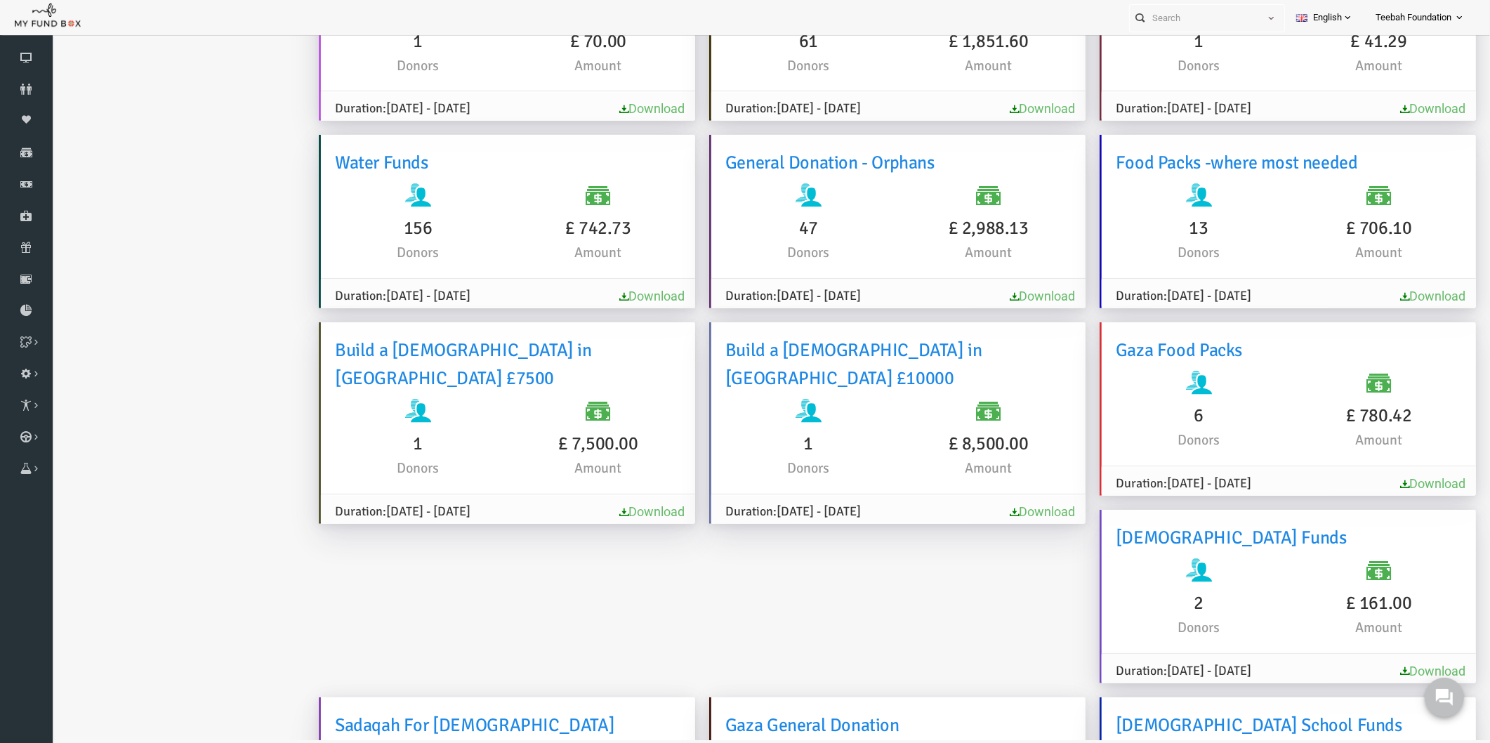
click at [165, 294] on ul "Analytics Download Report Report GiftAid Report" at bounding box center [170, 724] width 211 height 3747
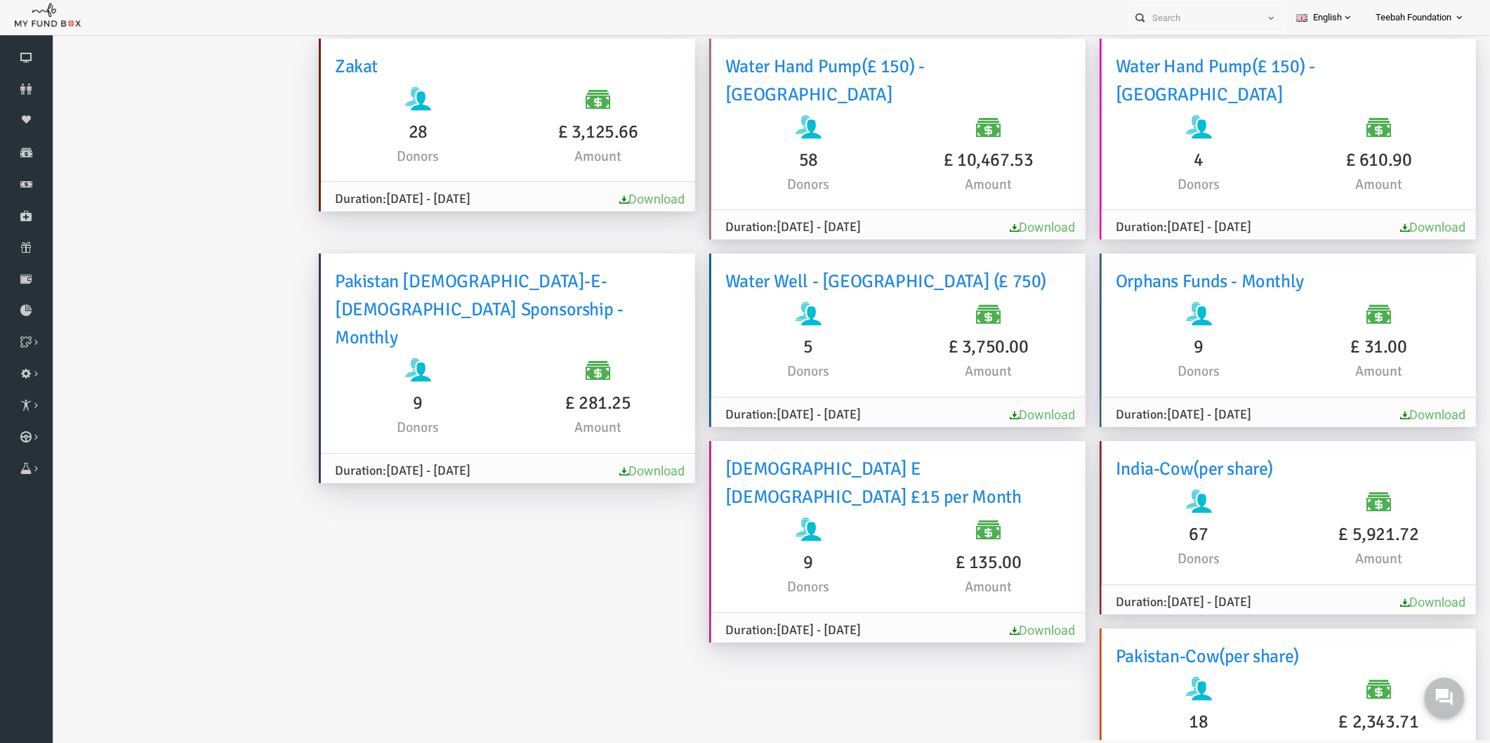
scroll to position [0, 0]
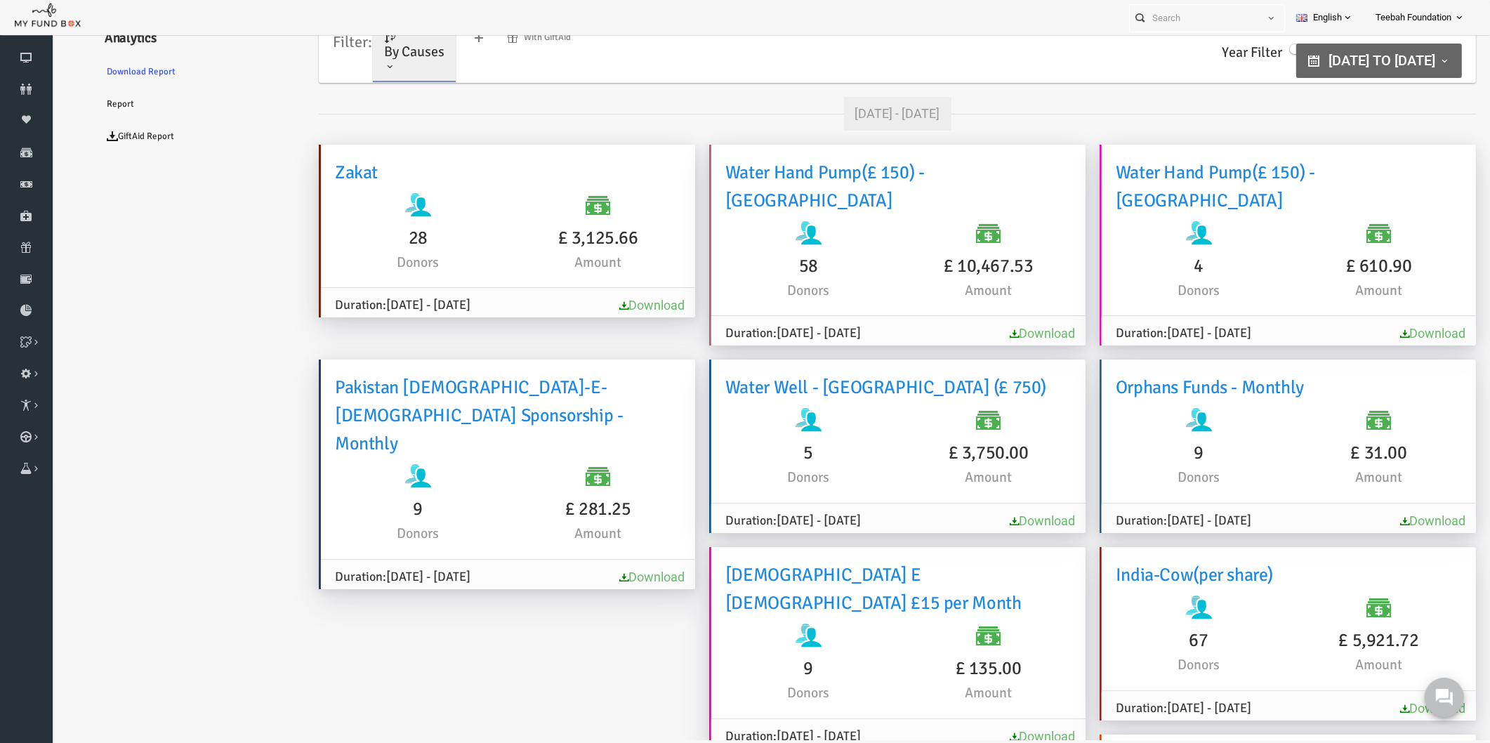
click at [406, 65] on link "By Causes" at bounding box center [385, 52] width 83 height 60
click at [390, 97] on span "By Projects" at bounding box center [377, 101] width 45 height 11
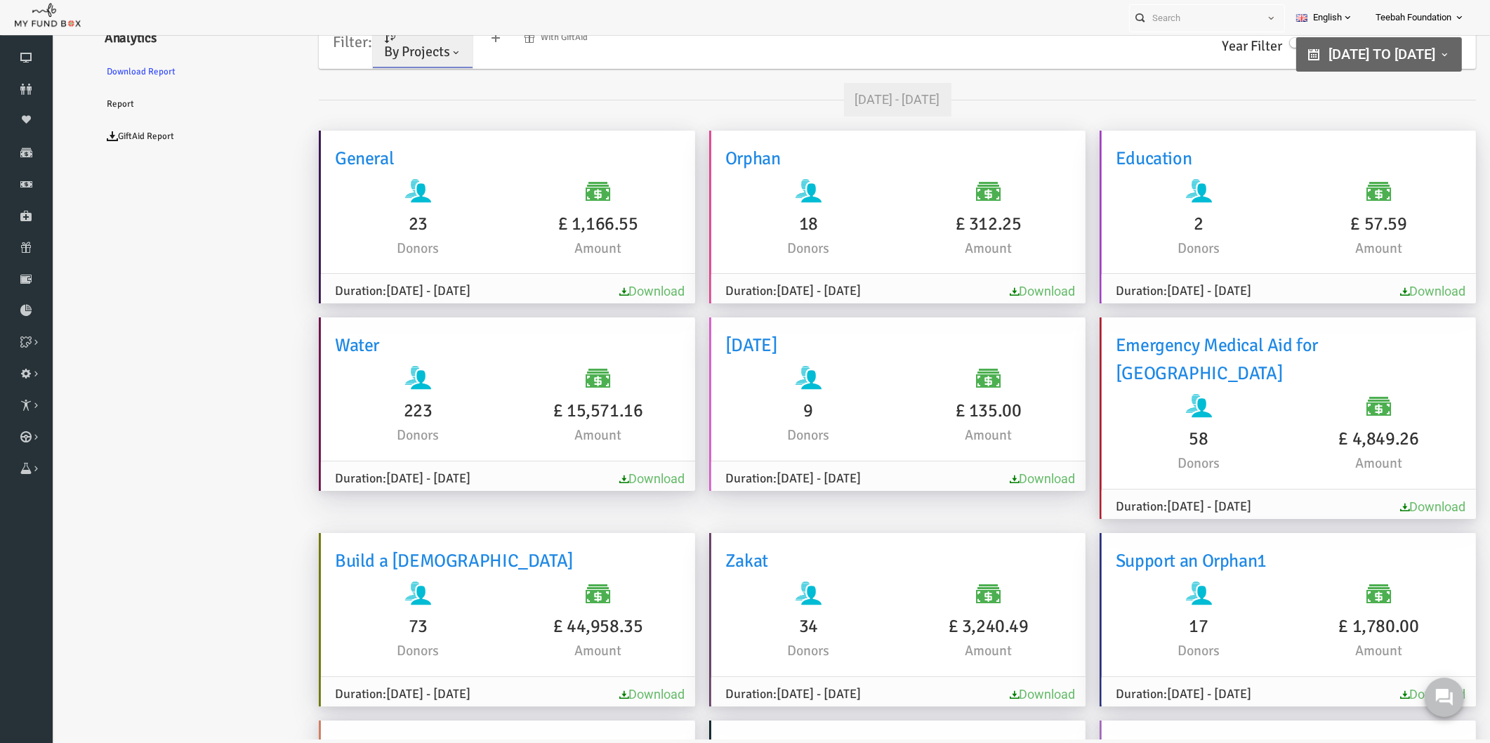
click at [179, 297] on ul "Analytics Download Report Report GiftAid Report" at bounding box center [170, 648] width 211 height 1270
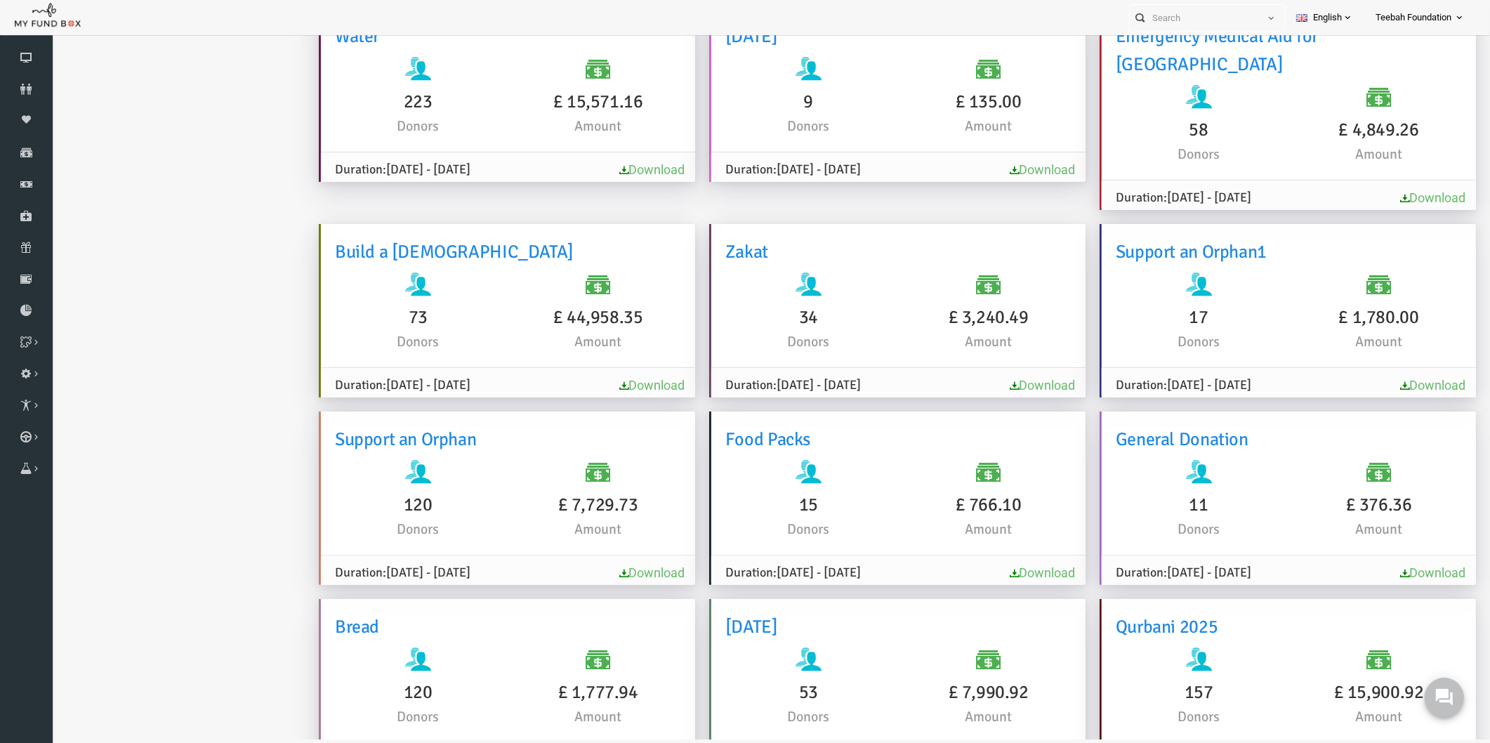
scroll to position [312, 0]
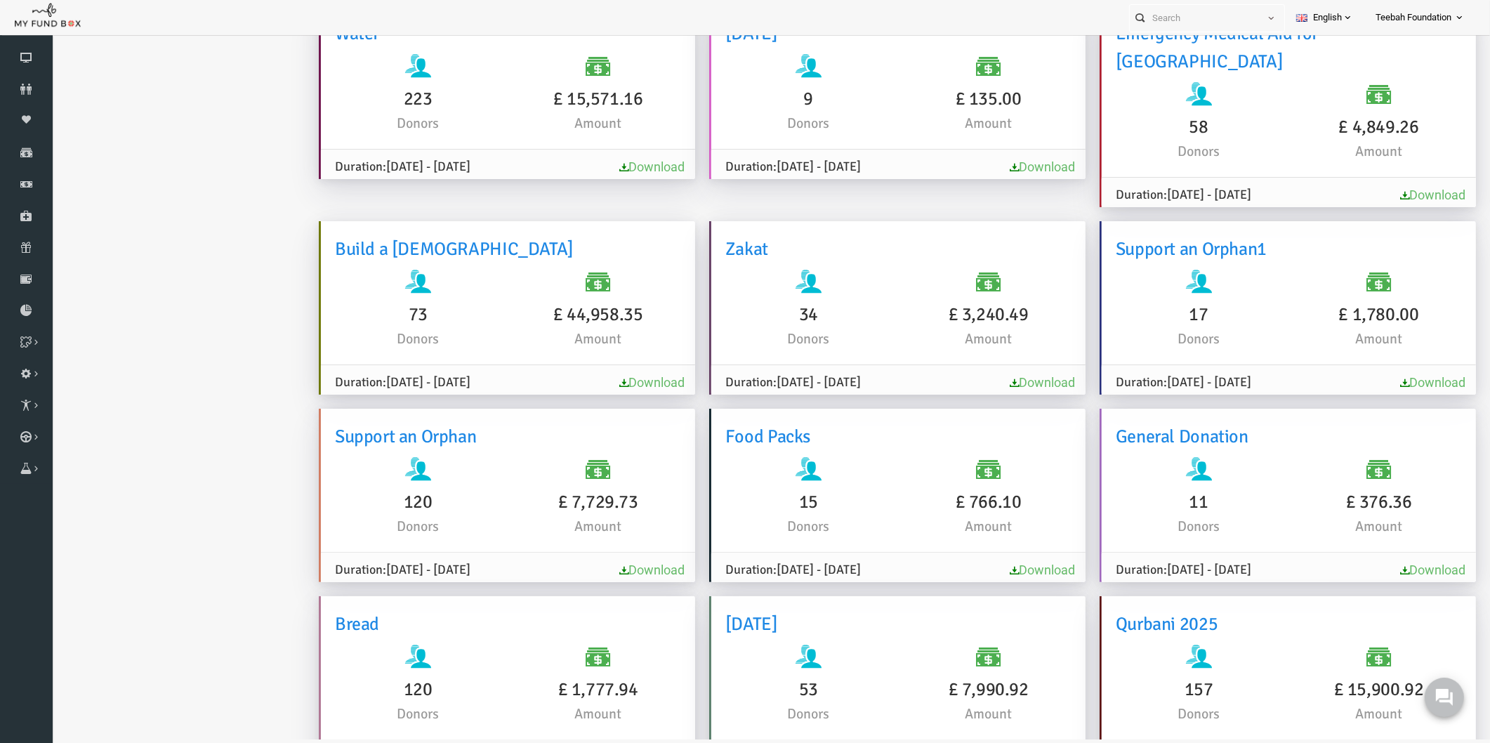
drag, startPoint x: 614, startPoint y: 285, endPoint x: 525, endPoint y: 298, distance: 89.5
click at [525, 301] on h6 "£ 44,958.35" at bounding box center [569, 315] width 166 height 28
copy h6 "£ 44,958.35"
click at [197, 340] on ul "Analytics Download Report Report GiftAid Report" at bounding box center [170, 336] width 211 height 1270
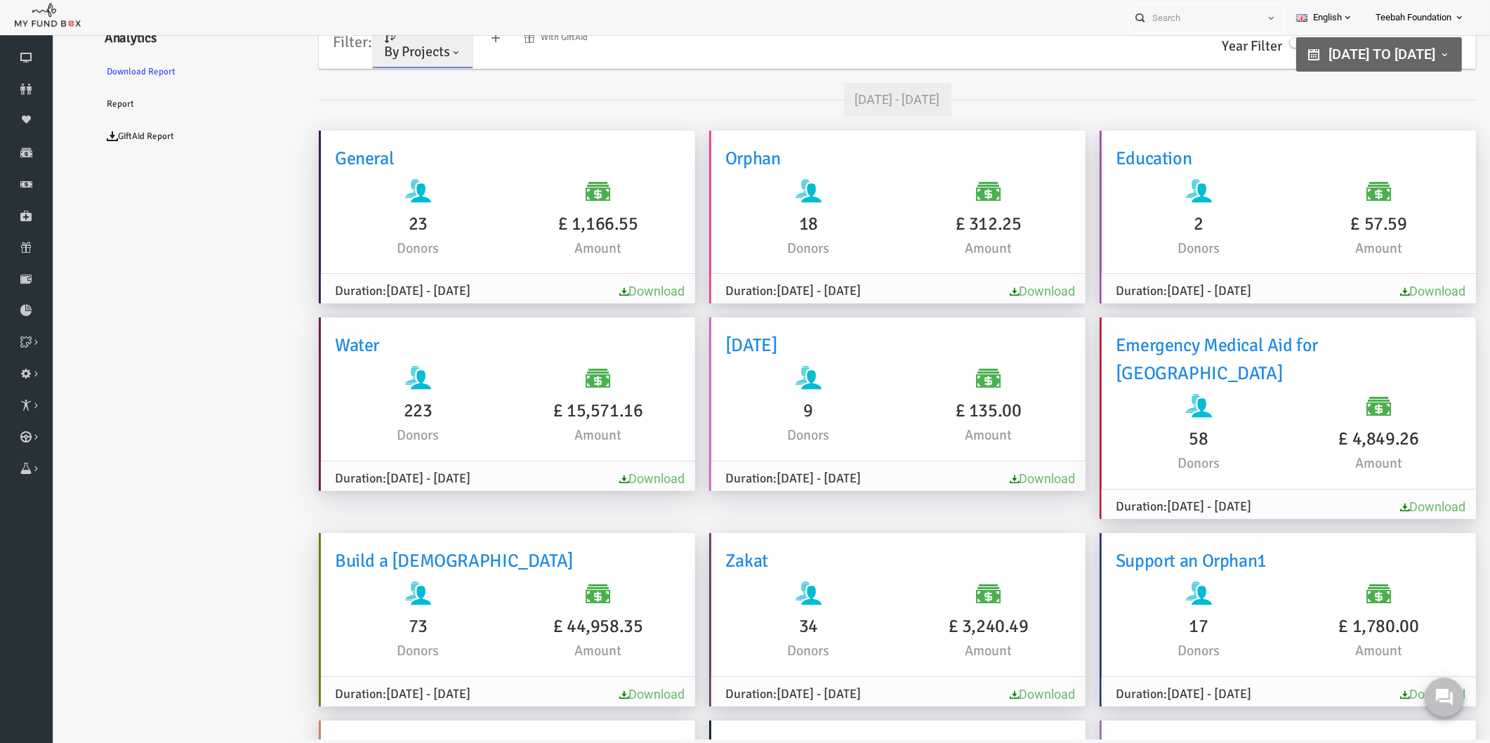
click at [213, 388] on ul "Analytics Download Report Report GiftAid Report" at bounding box center [170, 648] width 211 height 1270
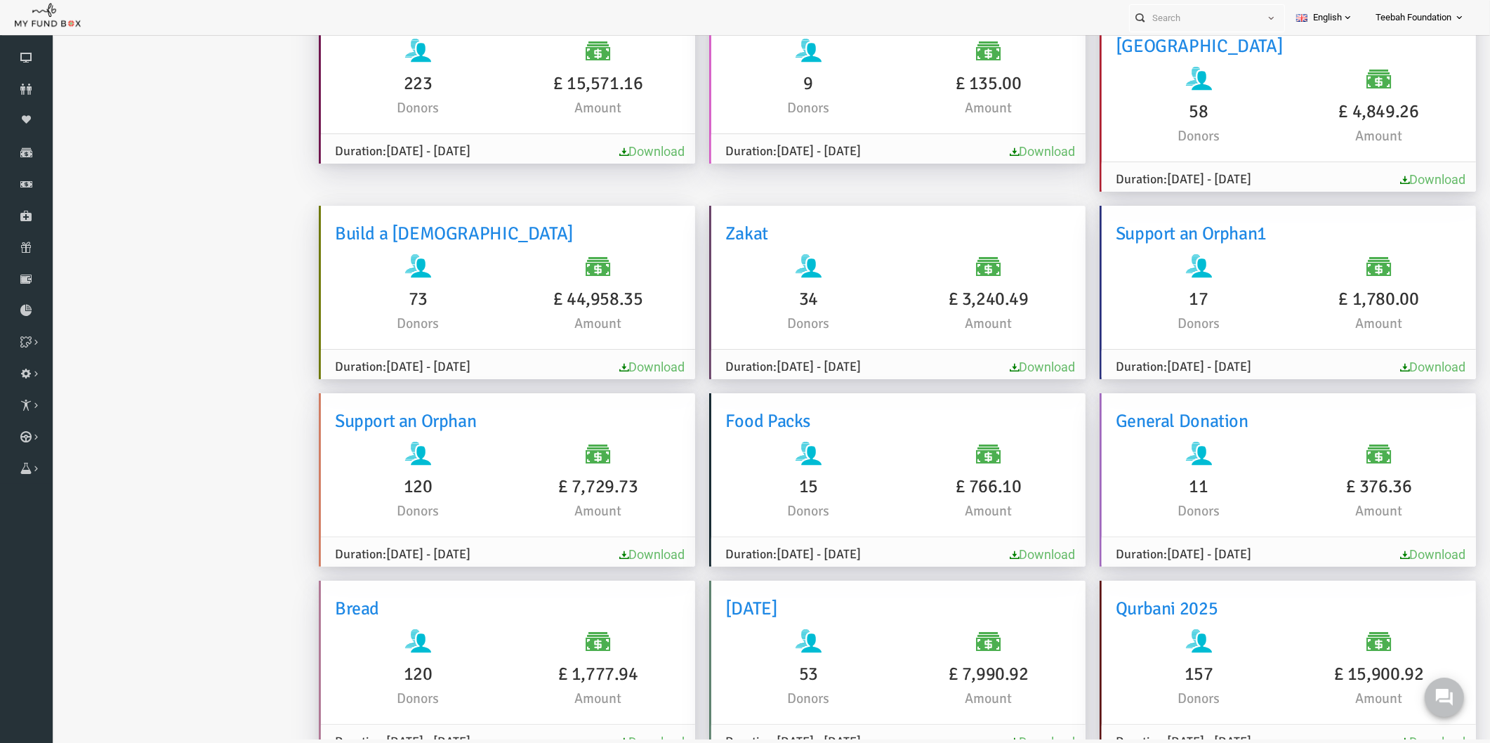
scroll to position [295, 0]
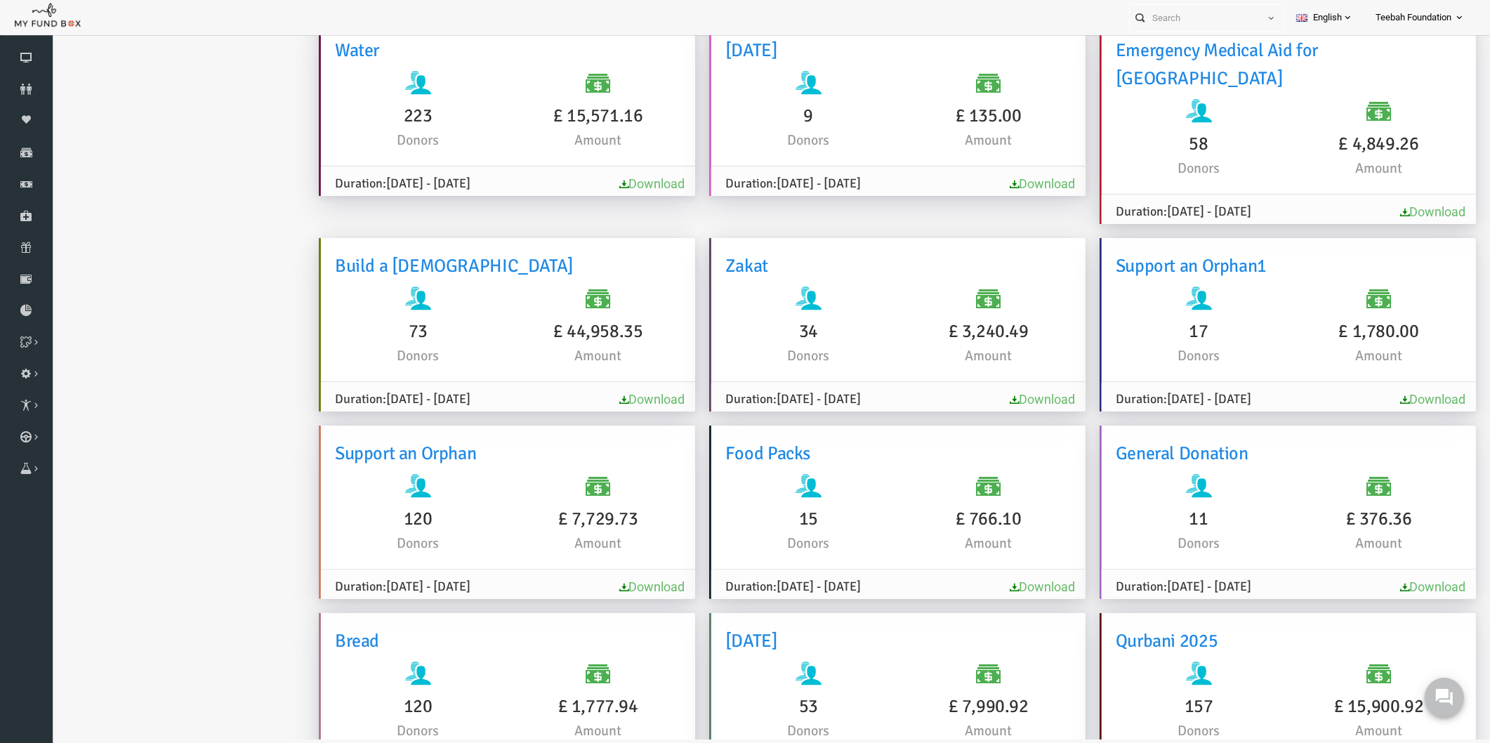
click at [179, 367] on ul "Analytics Download Report Report GiftAid Report" at bounding box center [170, 353] width 211 height 1270
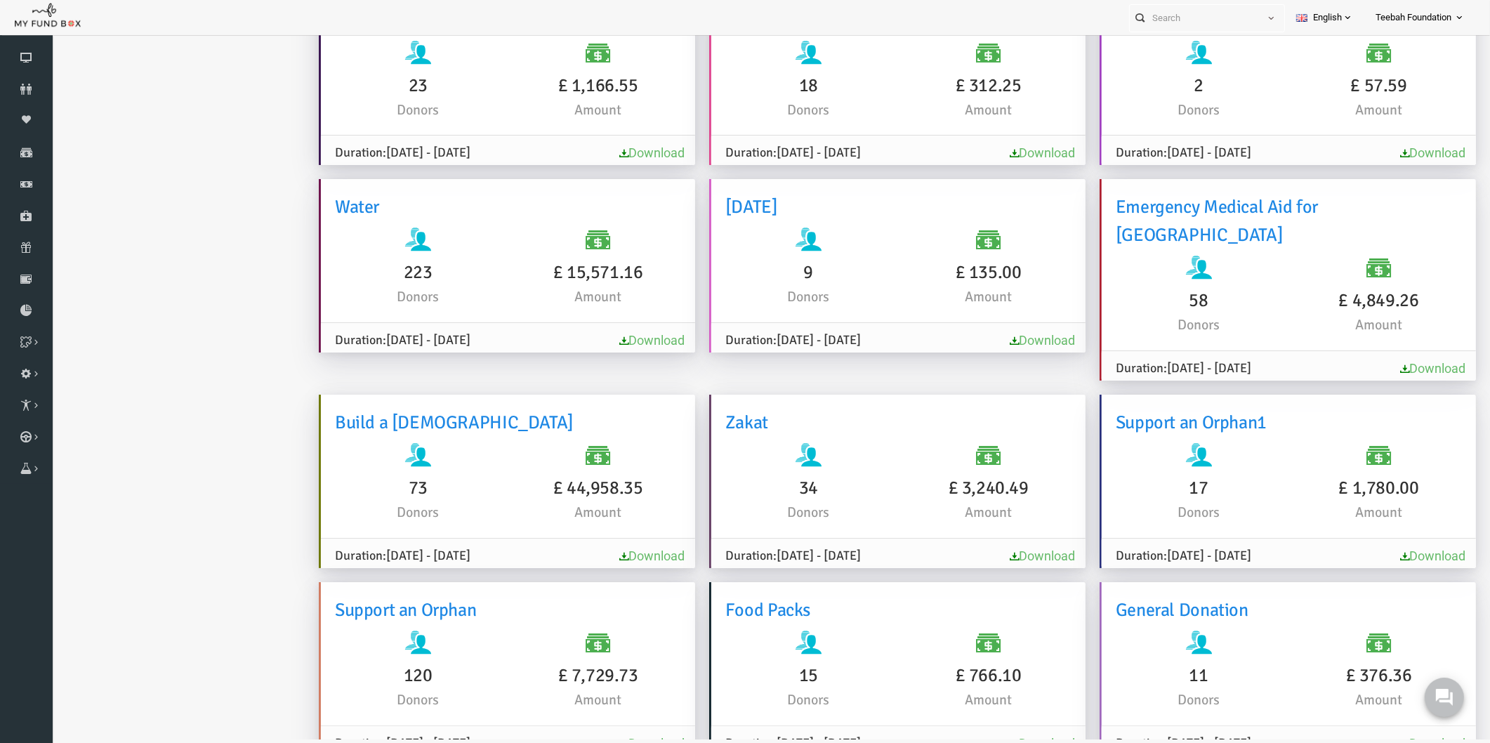
scroll to position [0, 0]
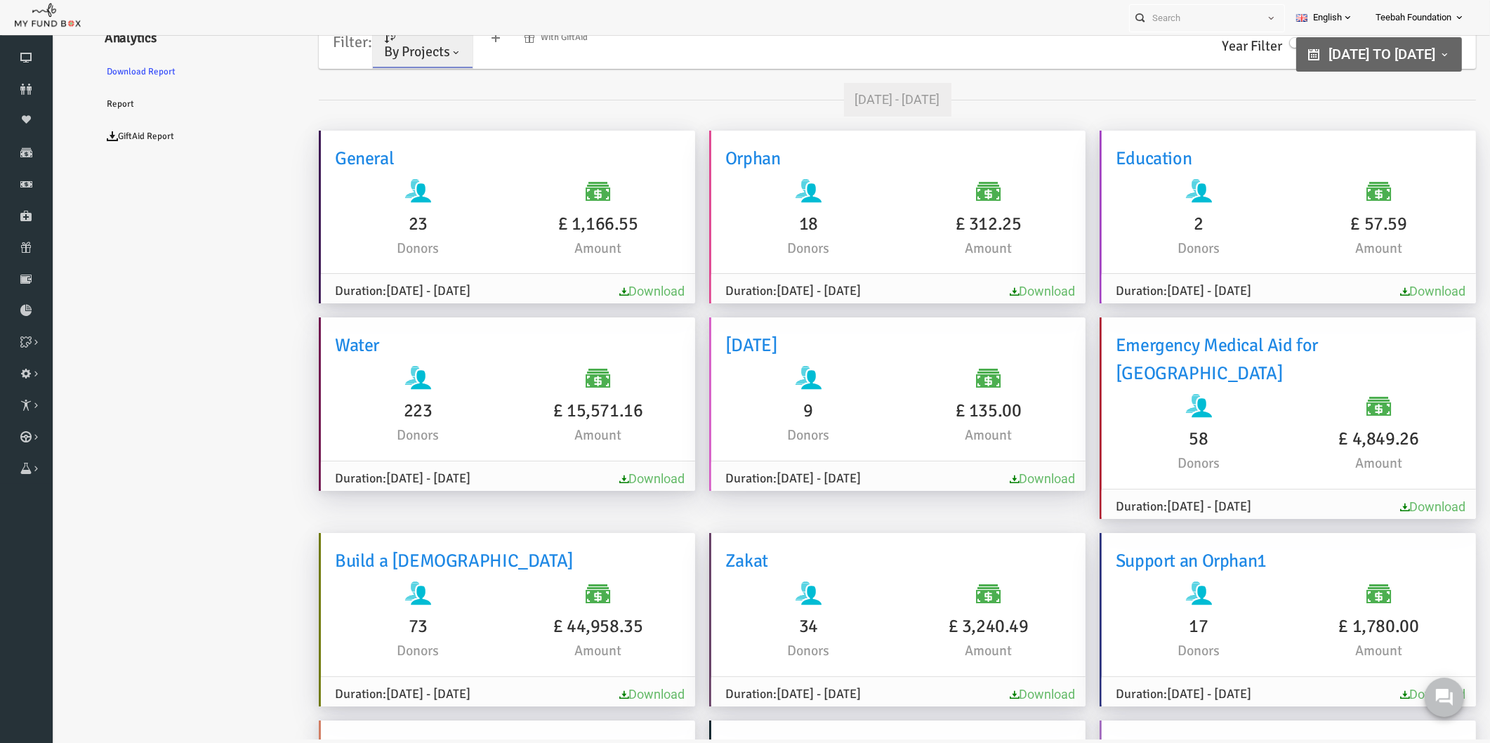
click at [194, 389] on ul "Analytics Download Report Report GiftAid Report" at bounding box center [170, 648] width 211 height 1270
click at [185, 397] on ul "Analytics Download Report Report GiftAid Report" at bounding box center [170, 648] width 211 height 1270
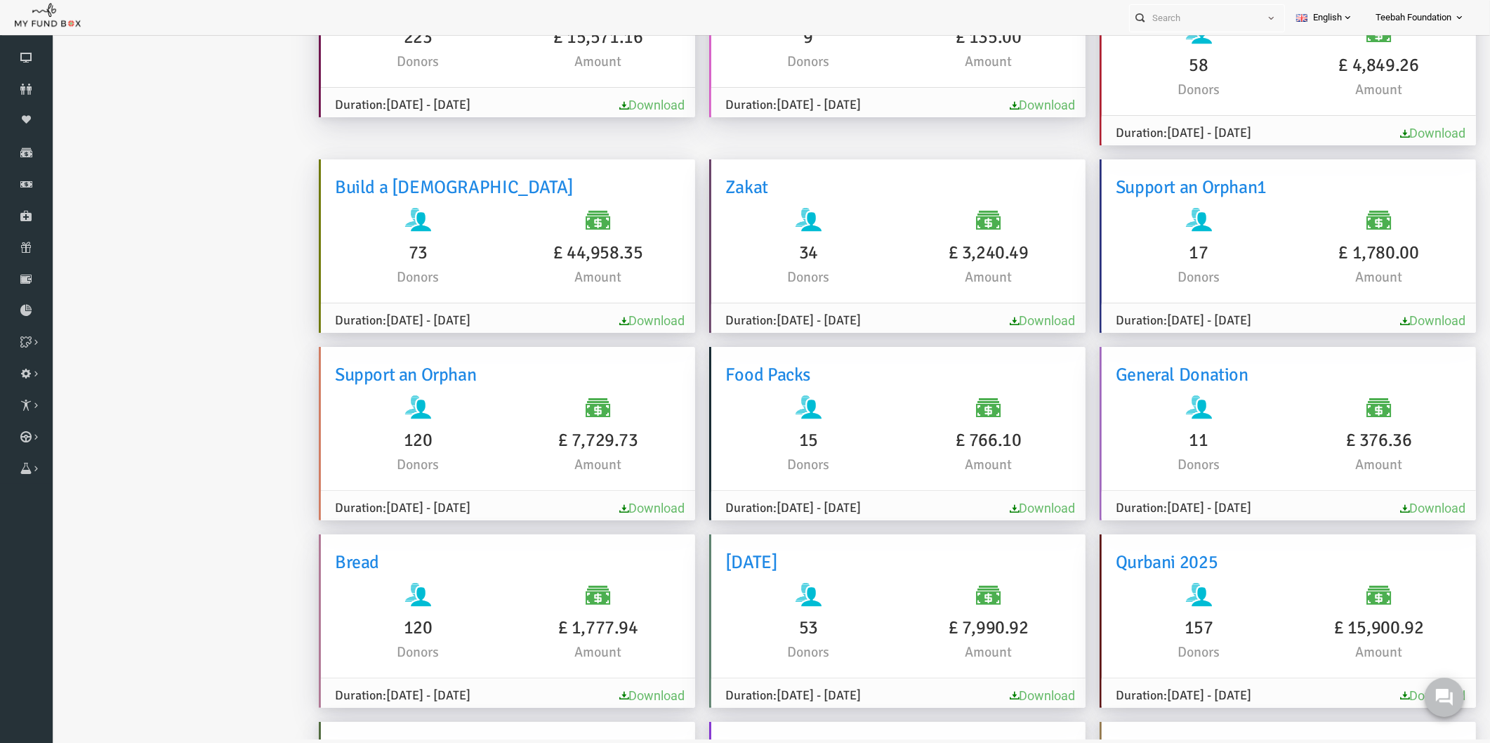
scroll to position [390, 0]
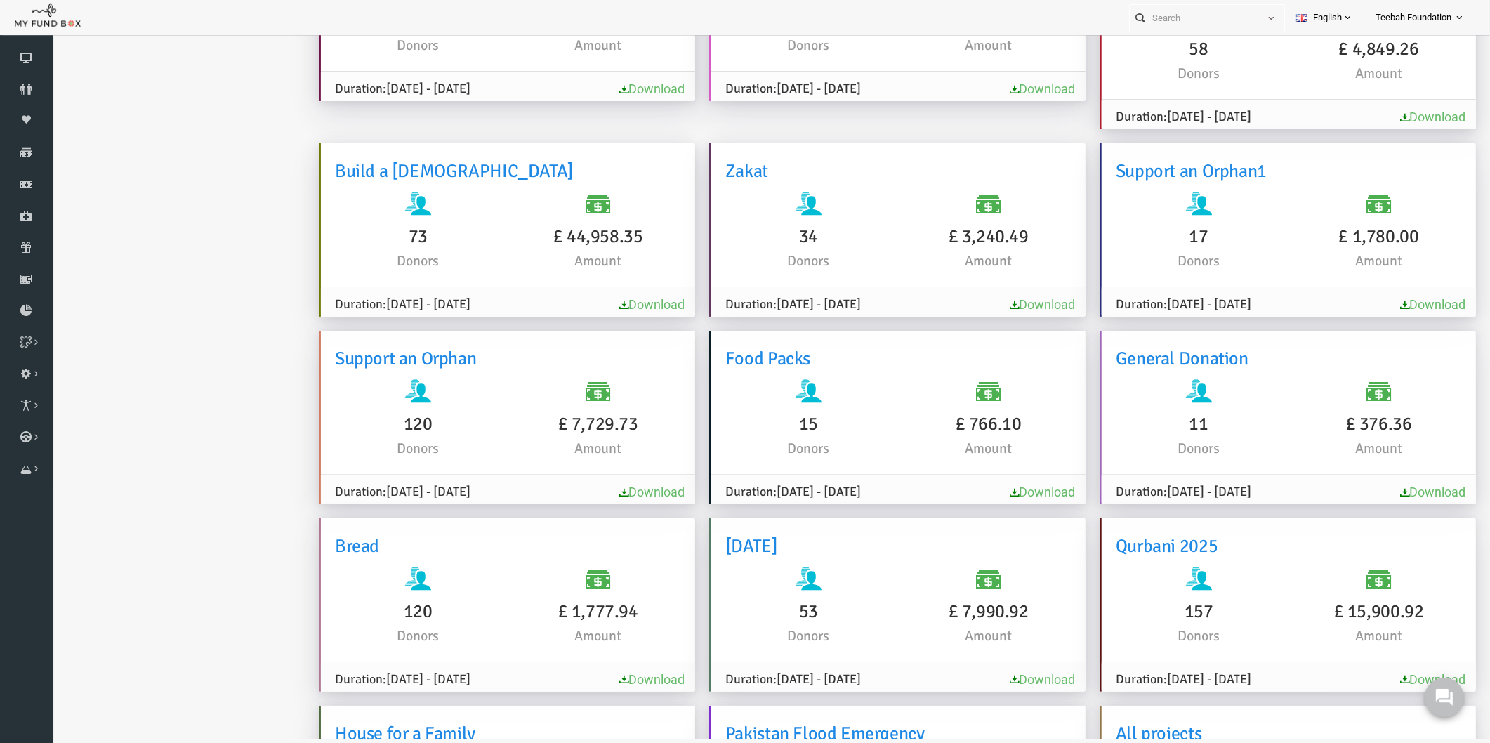
click at [185, 276] on ul "Analytics Download Report Report GiftAid Report" at bounding box center [170, 258] width 211 height 1270
click at [178, 272] on ul "Analytics Download Report Report GiftAid Report" at bounding box center [170, 258] width 211 height 1270
click at [160, 256] on ul "Analytics Download Report Report GiftAid Report" at bounding box center [170, 258] width 211 height 1270
click at [263, 320] on ul "Analytics Download Report Report GiftAid Report" at bounding box center [170, 258] width 211 height 1270
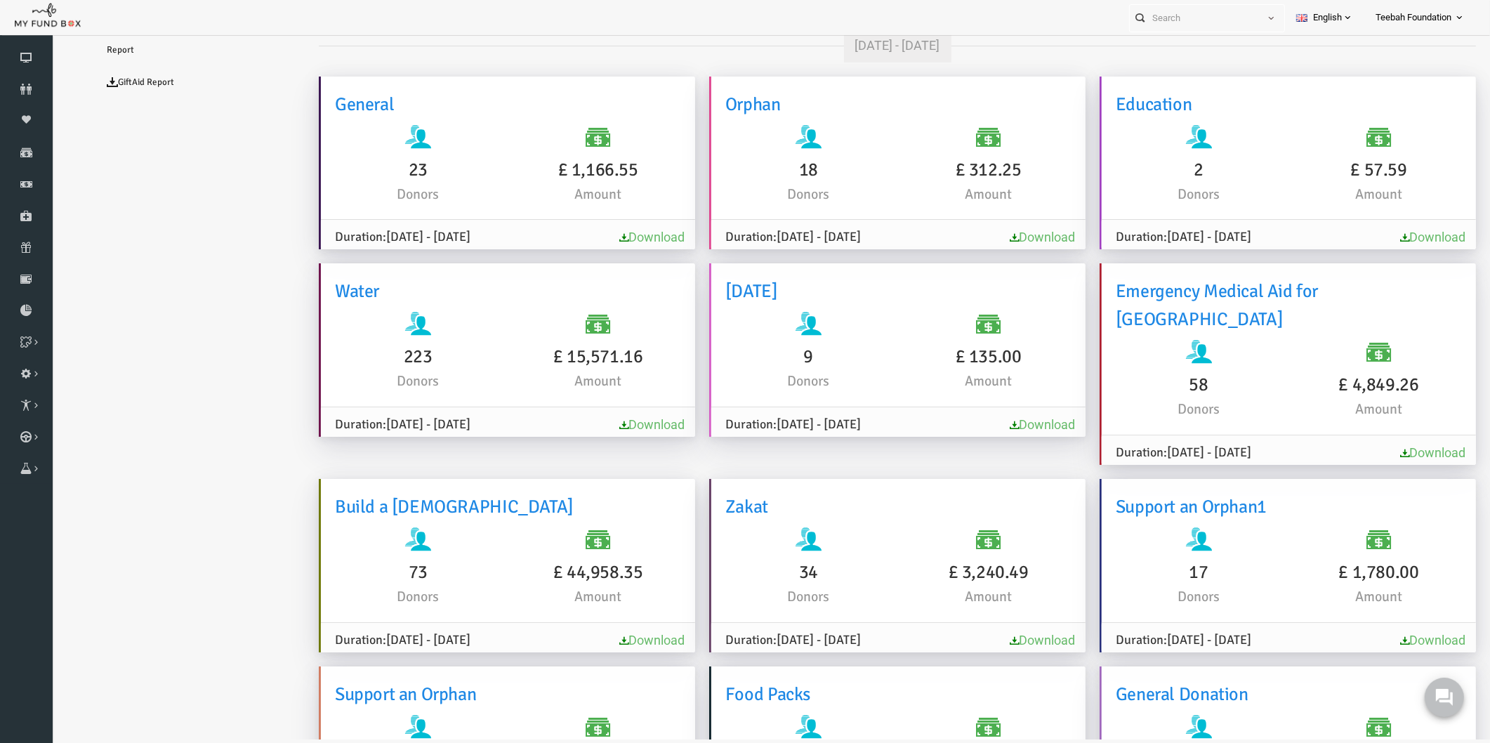
scroll to position [0, 0]
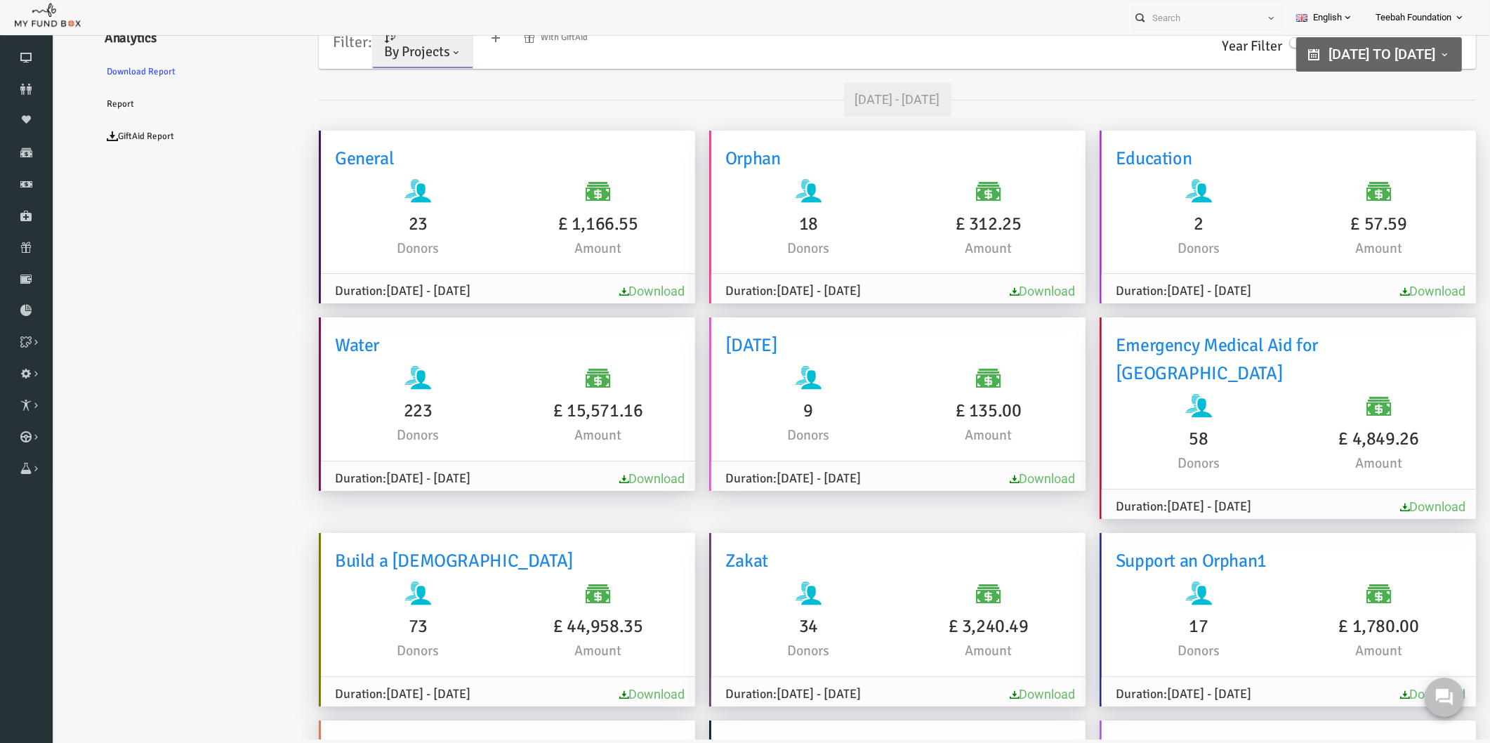
click at [397, 51] on span "By Projects" at bounding box center [388, 52] width 66 height 18
click at [387, 112] on link "By Causes" at bounding box center [403, 112] width 119 height 25
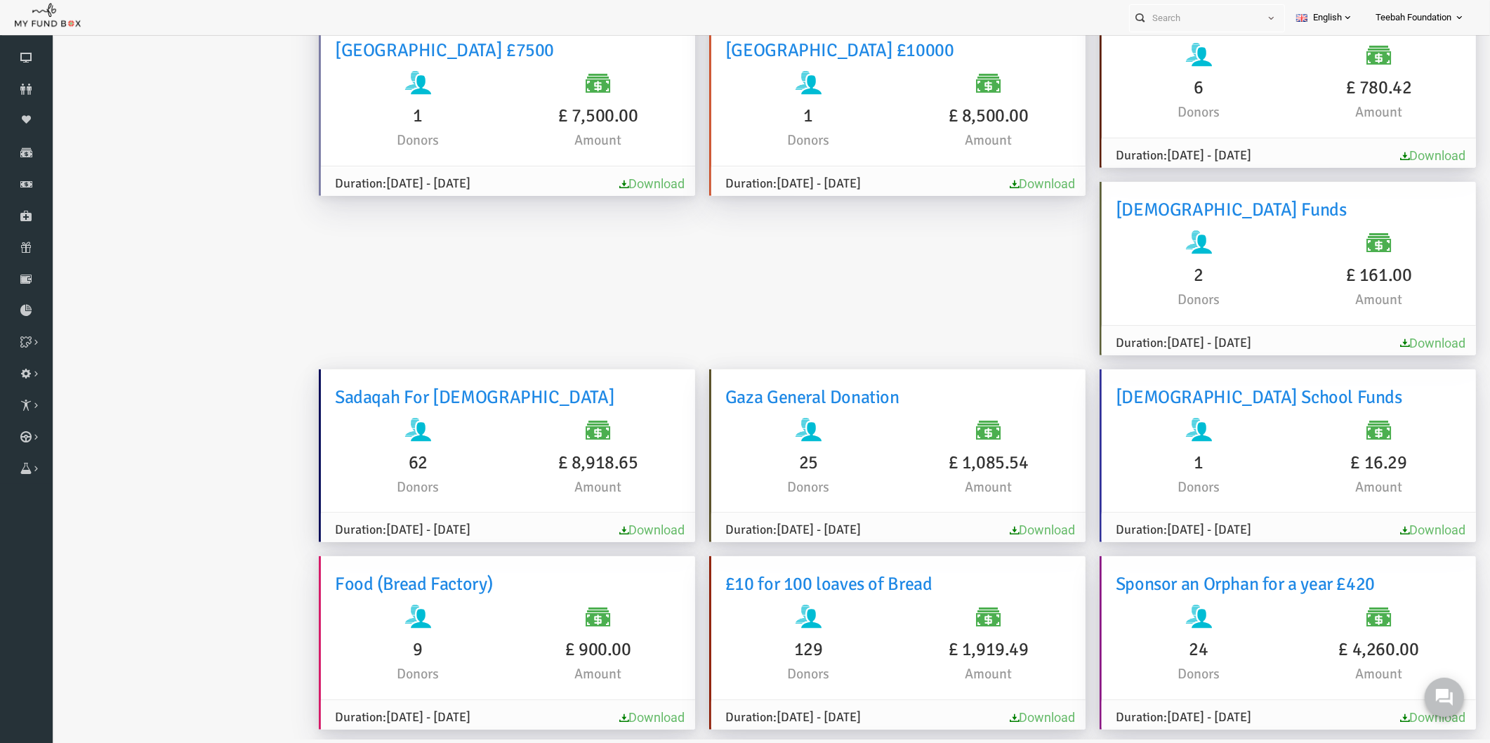
scroll to position [2426, 0]
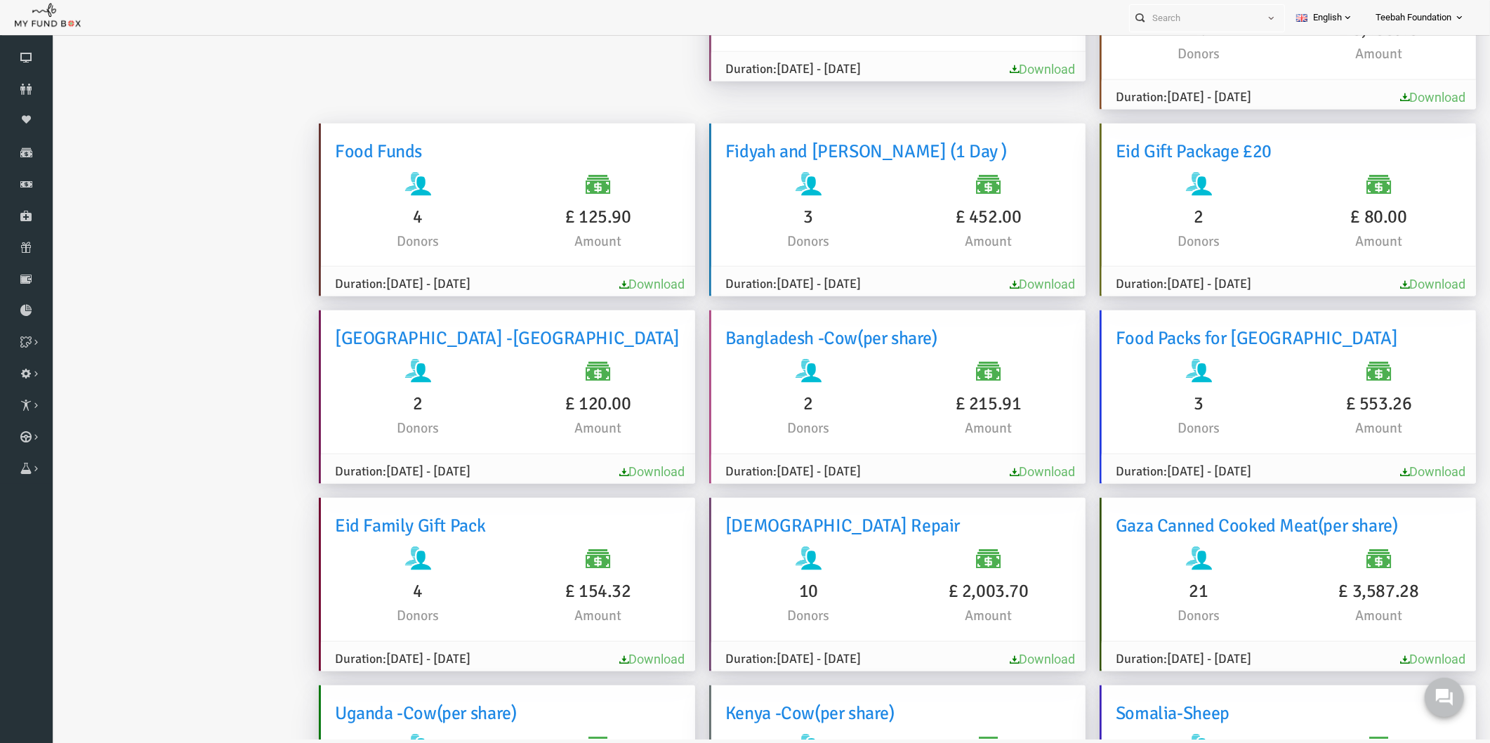
scroll to position [2582, 0]
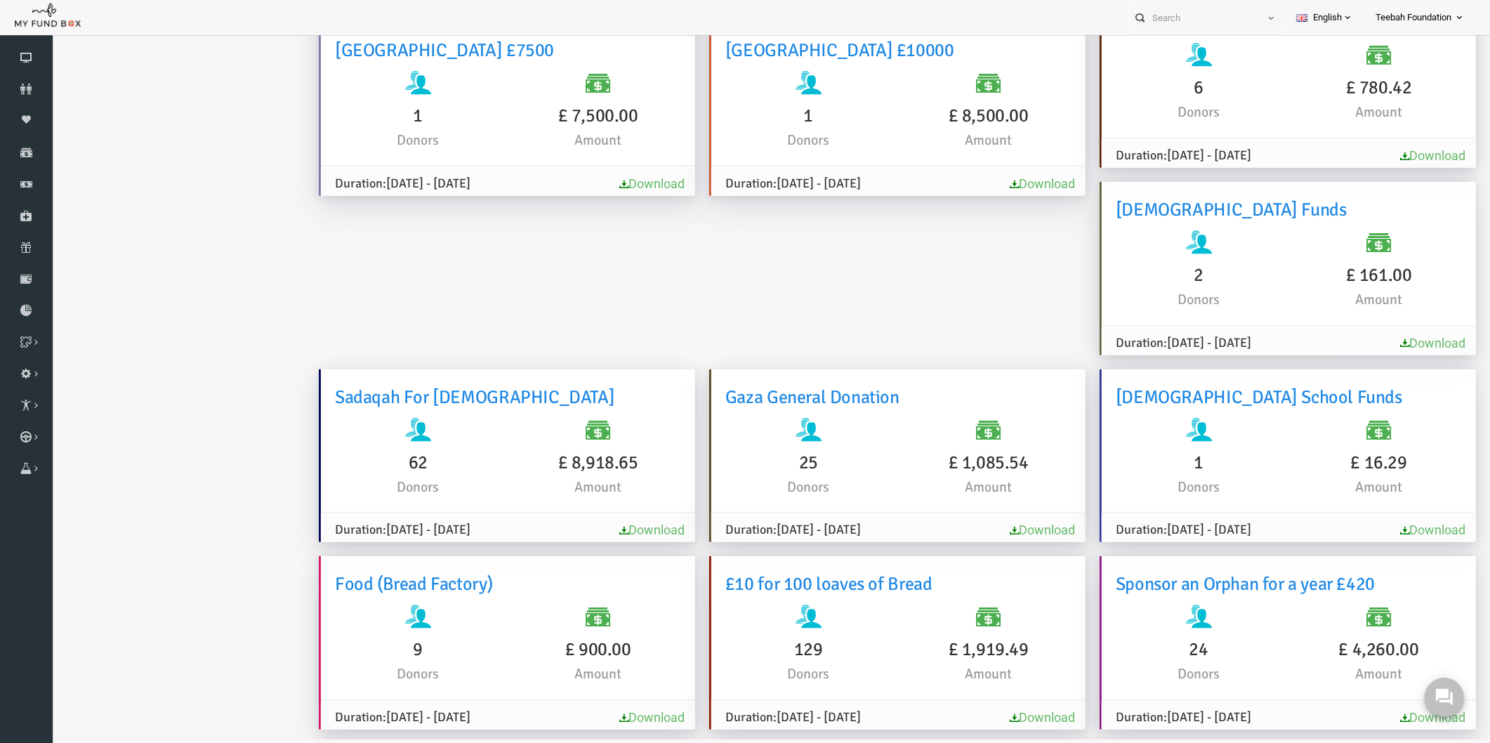
scroll to position [2426, 0]
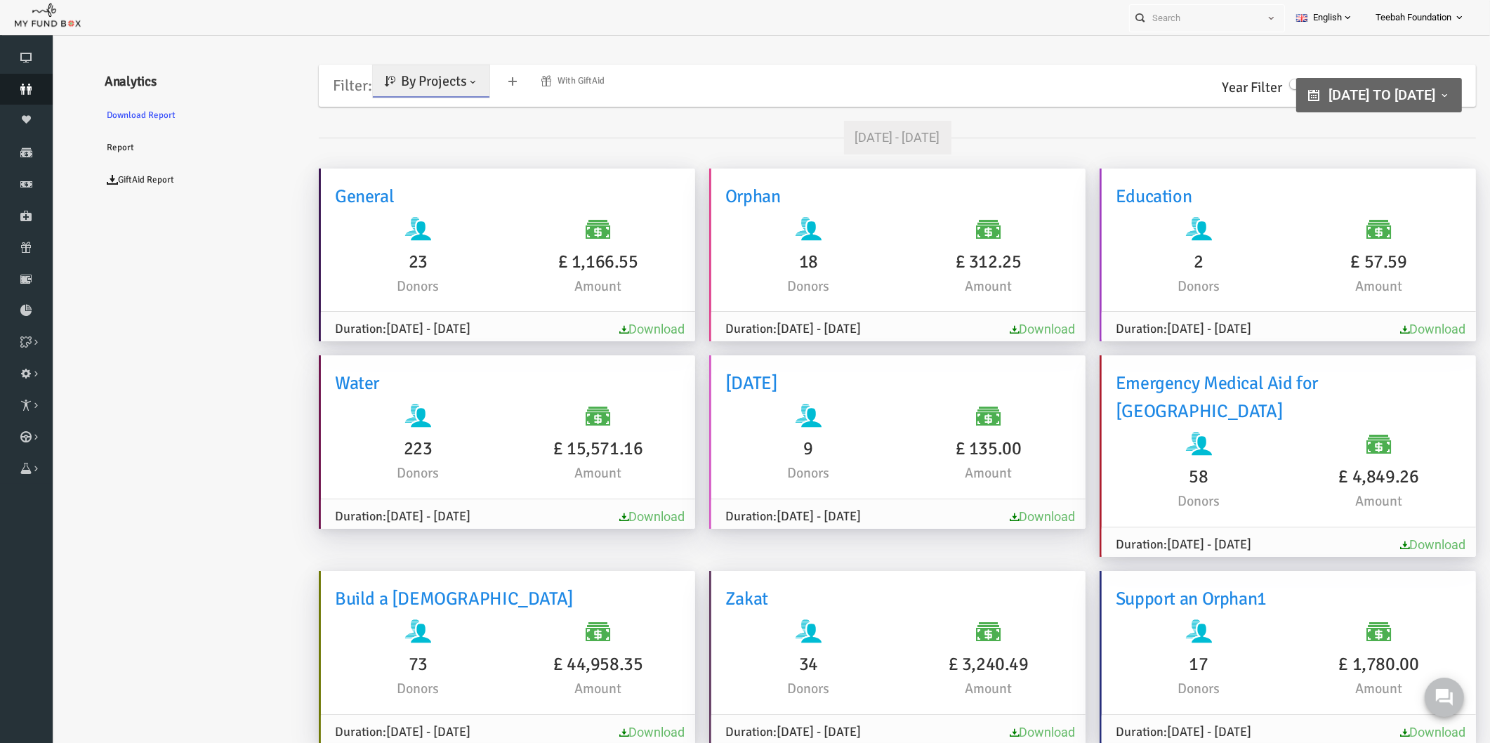
click at [25, 84] on icon at bounding box center [26, 89] width 53 height 11
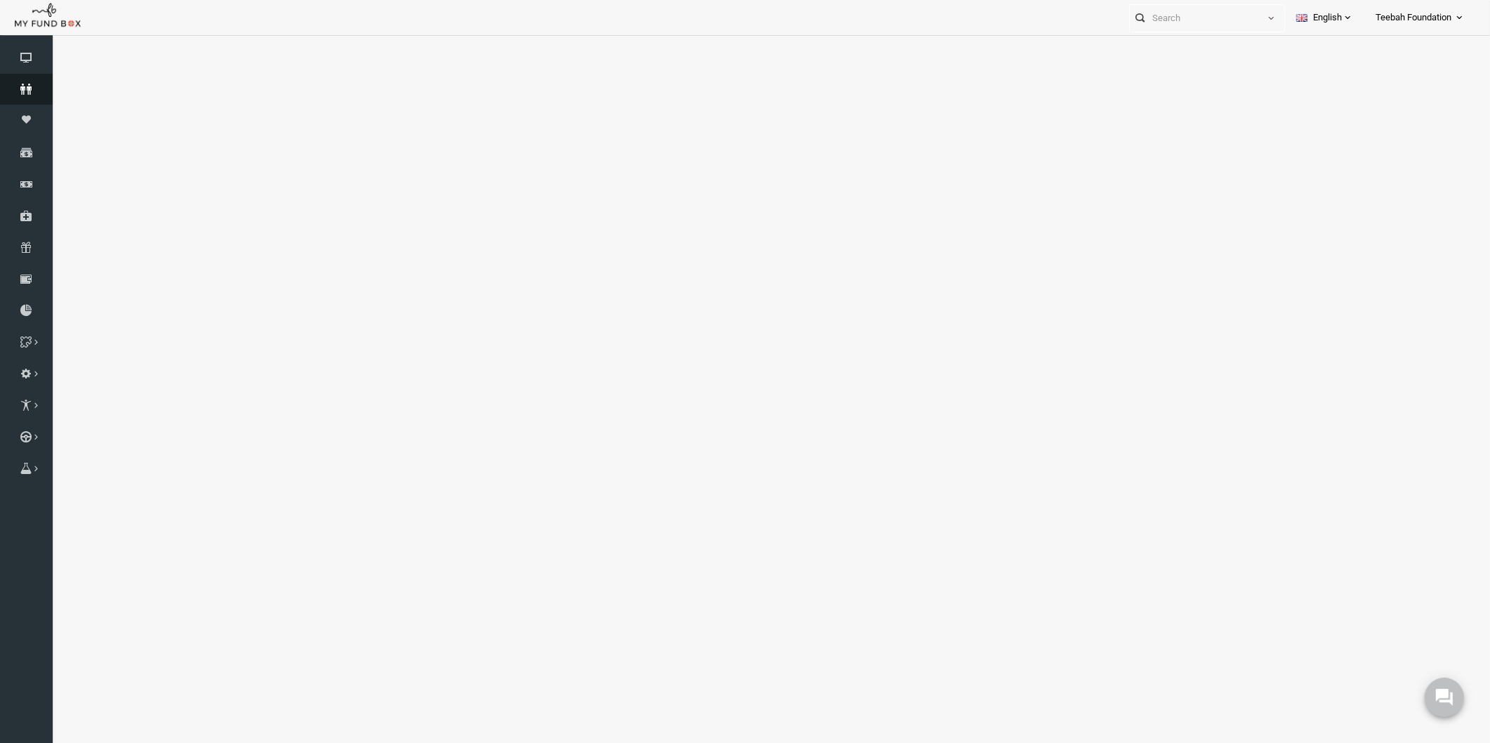
select select "100"
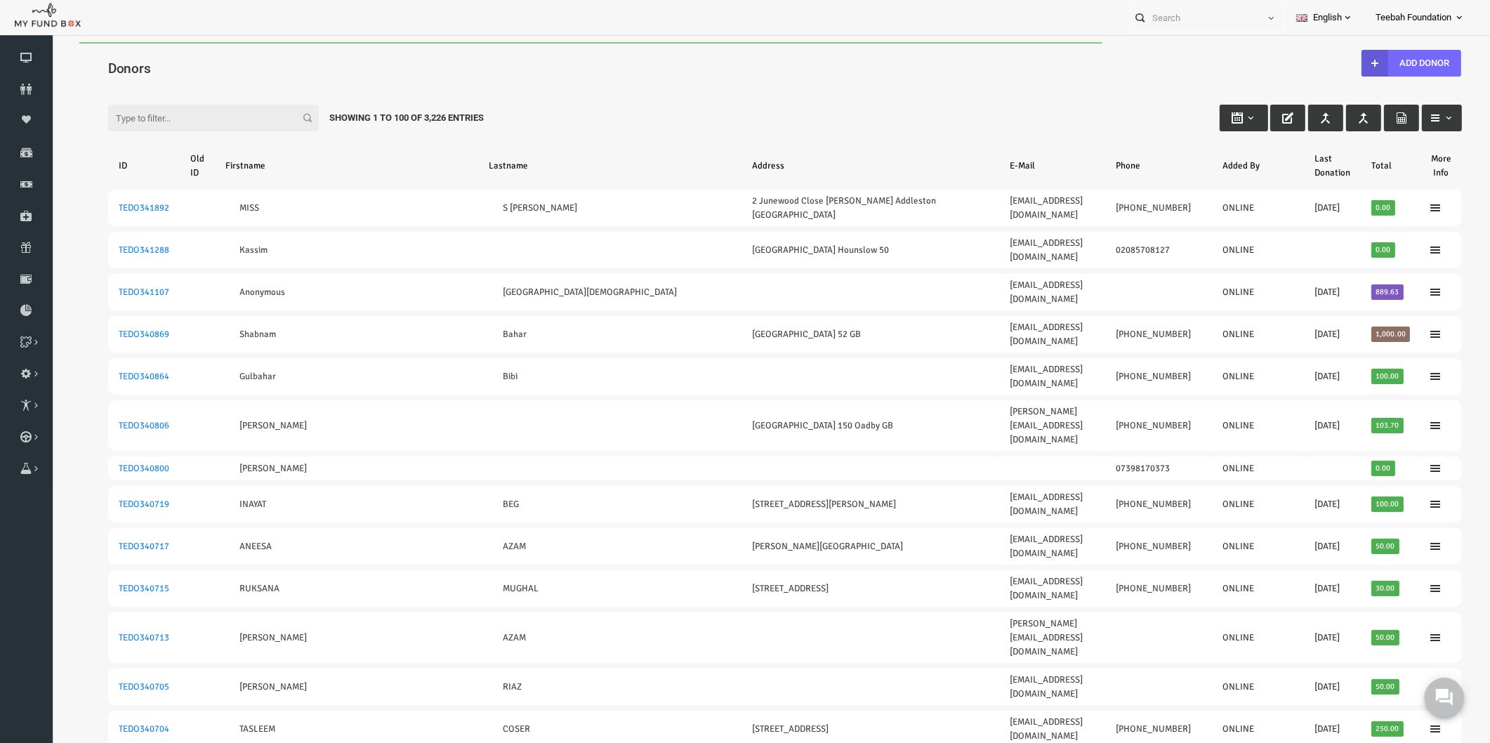
click at [167, 115] on input "Filter:" at bounding box center [184, 118] width 211 height 27
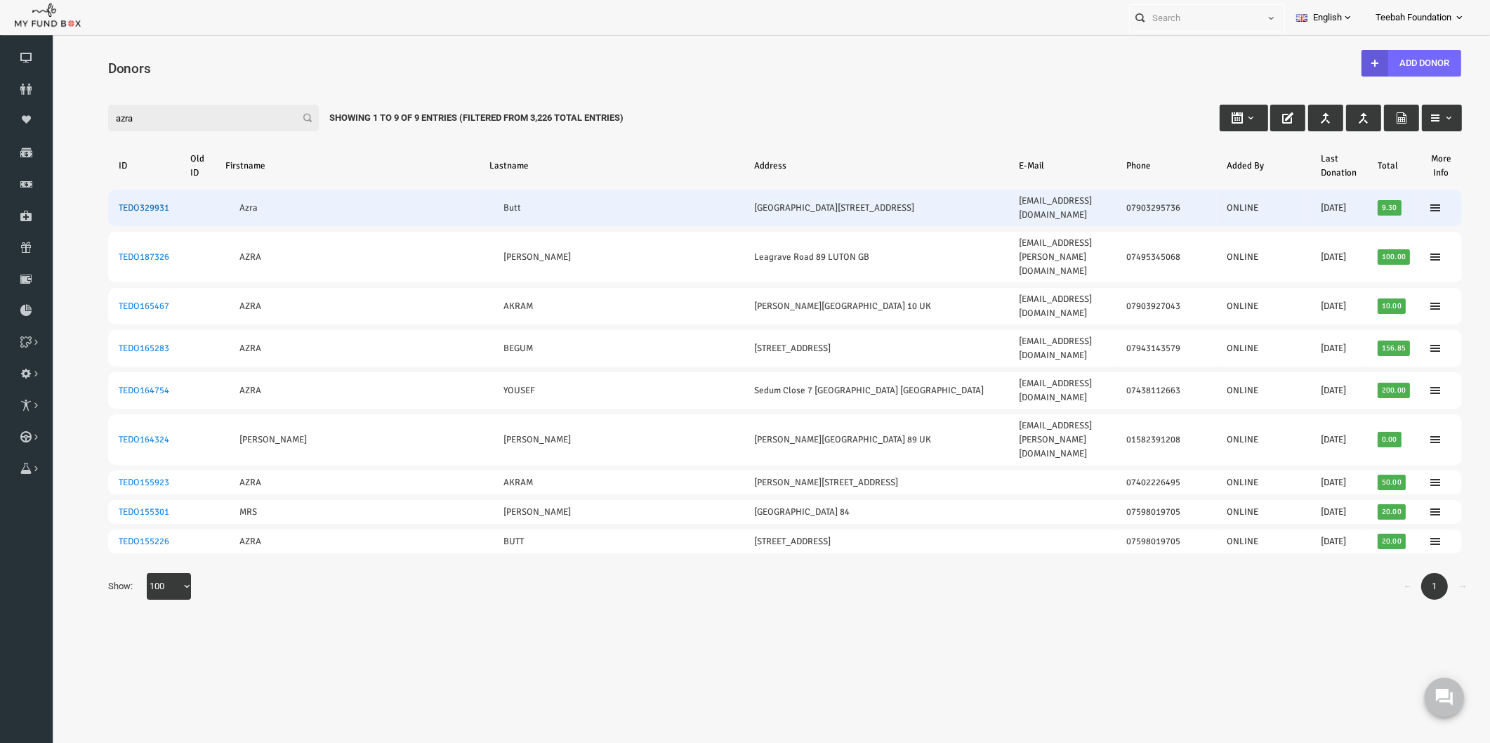
type input "azra"
click at [114, 202] on link "TEDO329931" at bounding box center [115, 207] width 51 height 11
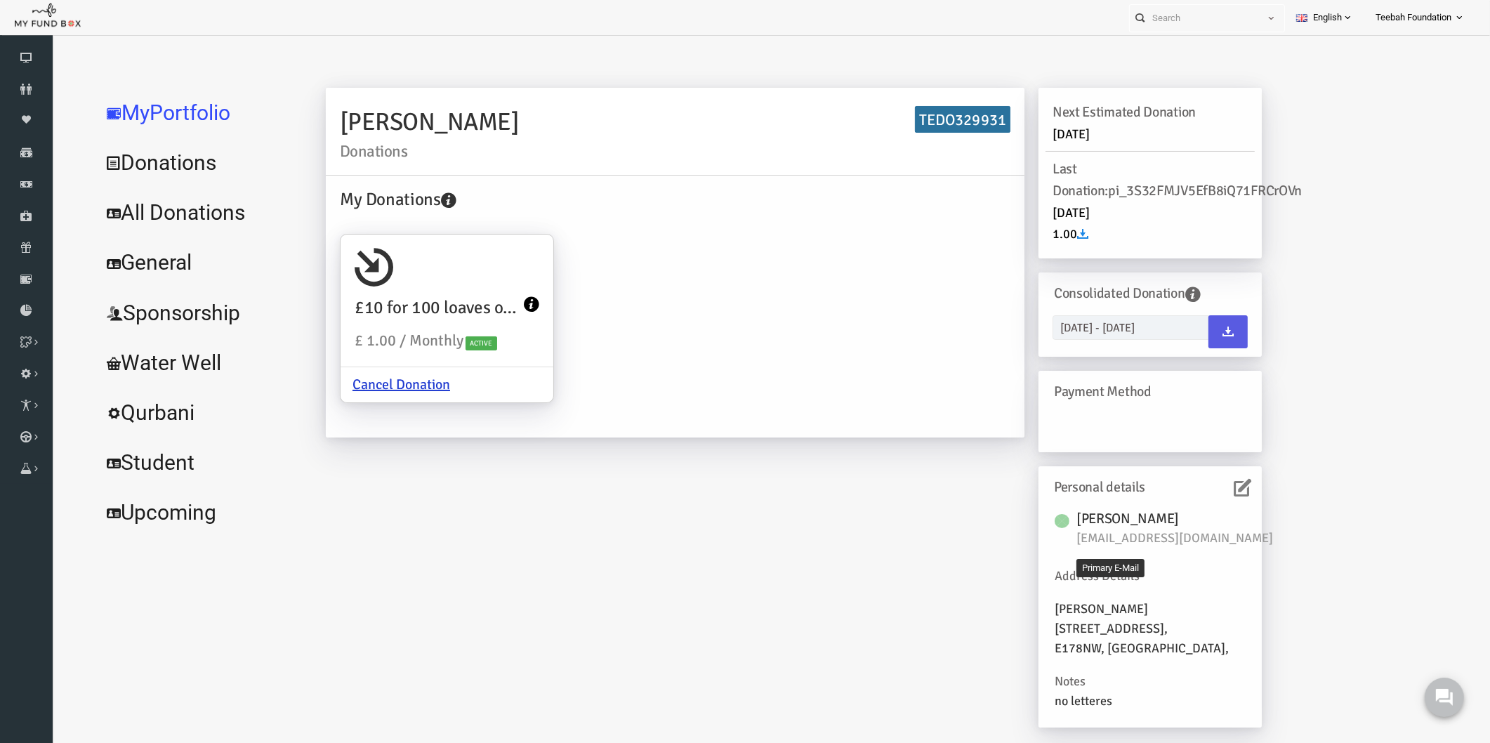
click at [1155, 539] on span "azrabutt42@outlook.com" at bounding box center [1153, 539] width 211 height 20
copy div "azrabutt42@outlook.com"
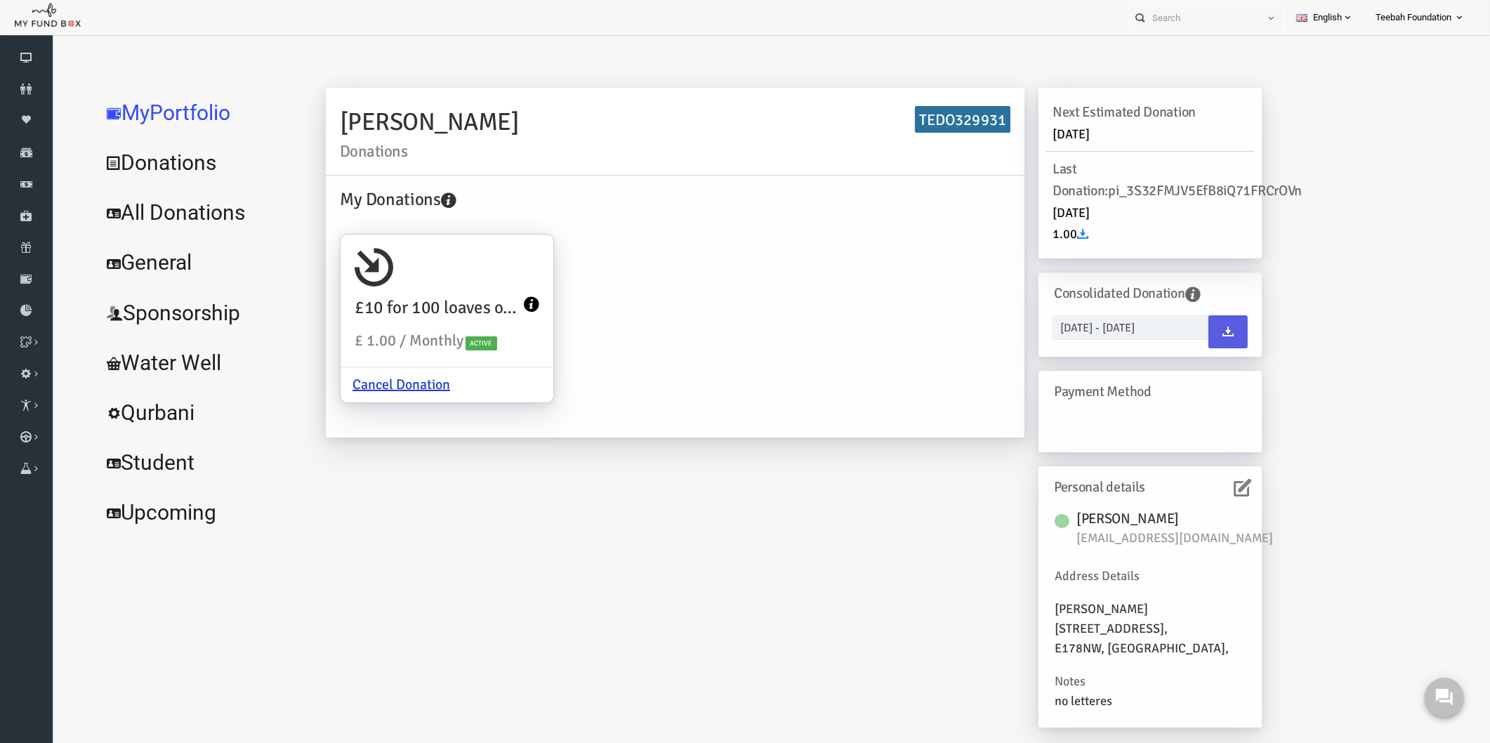
click at [1211, 485] on icon at bounding box center [1214, 488] width 18 height 18
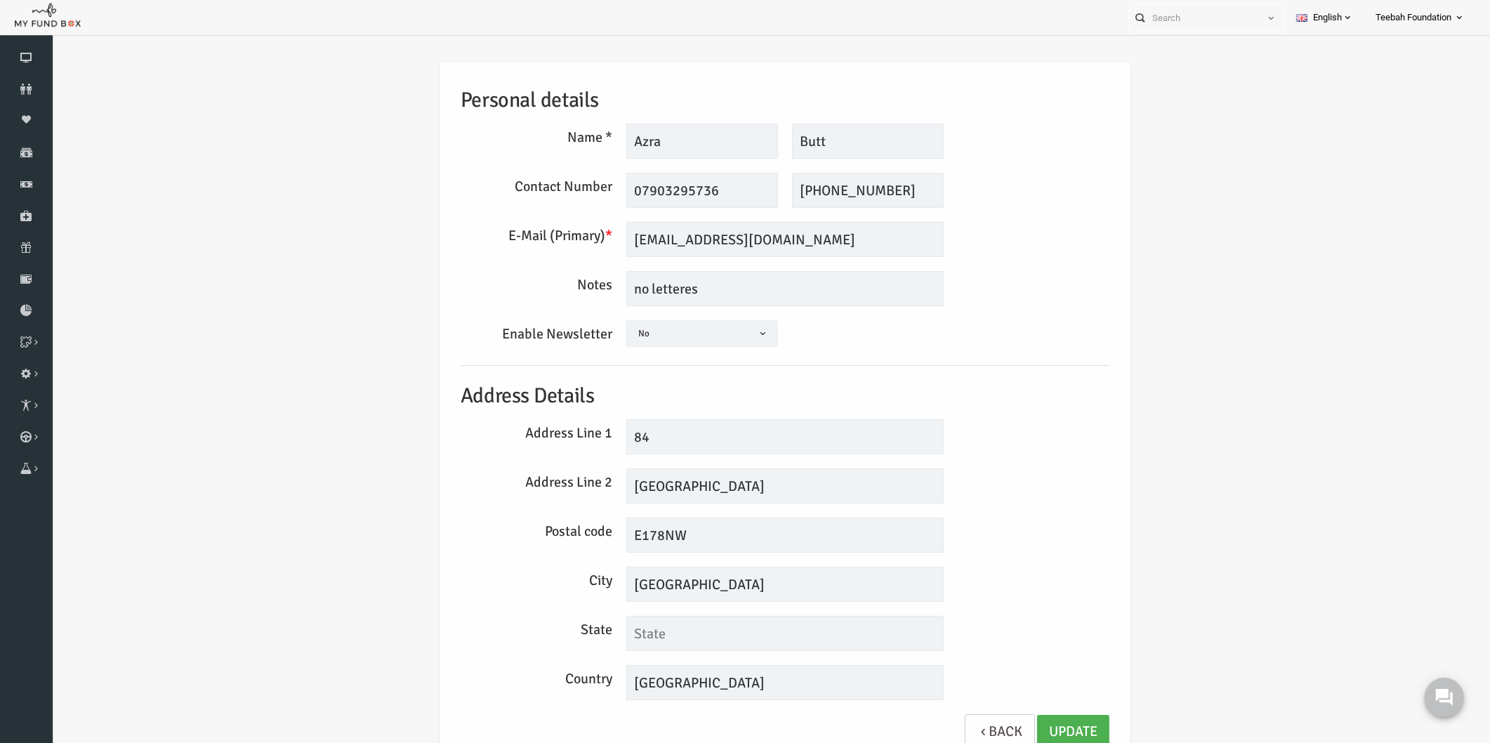
click at [1032, 370] on div "Personal details Name * Azra Description allows upto maximum of 255 characters.…" at bounding box center [756, 413] width 677 height 701
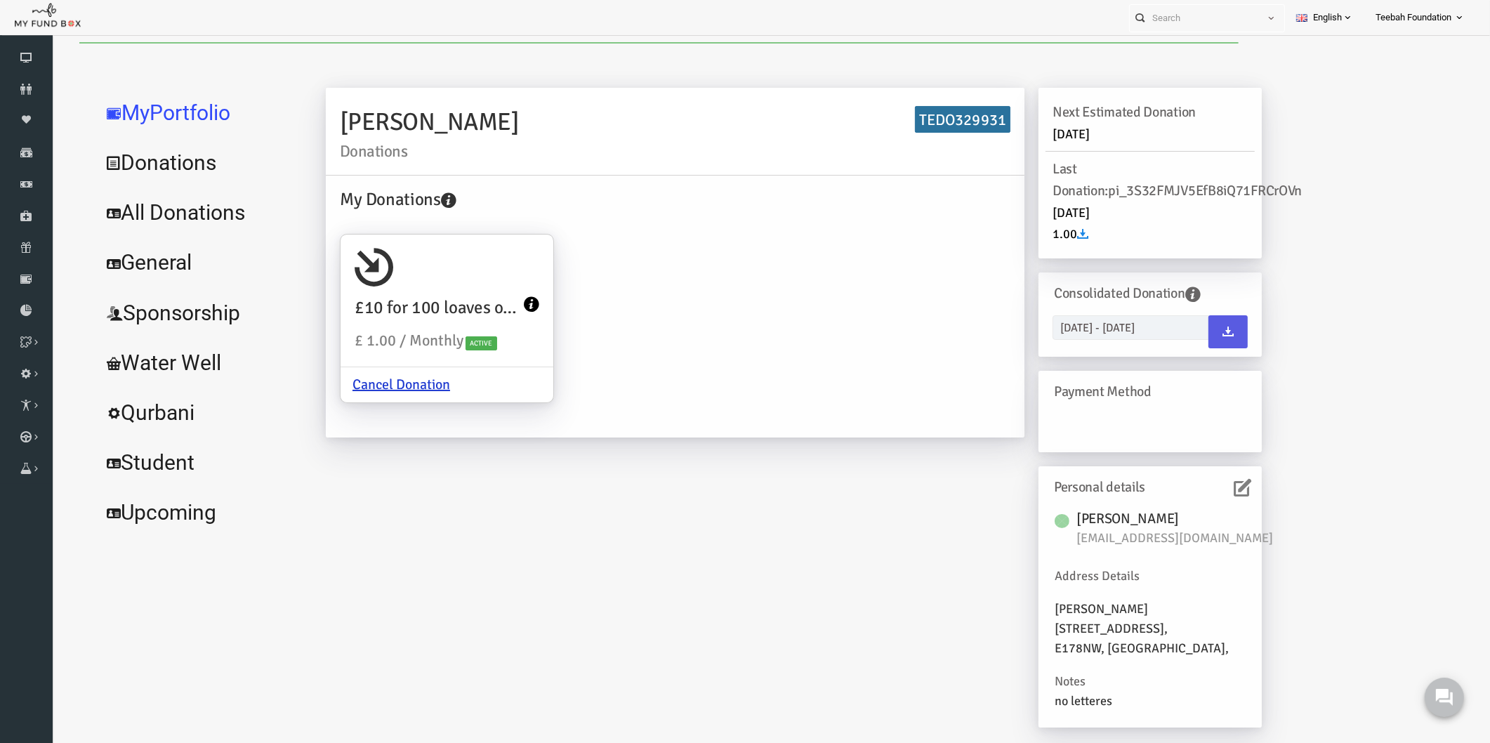
click at [138, 211] on link "All Donations" at bounding box center [170, 212] width 211 height 51
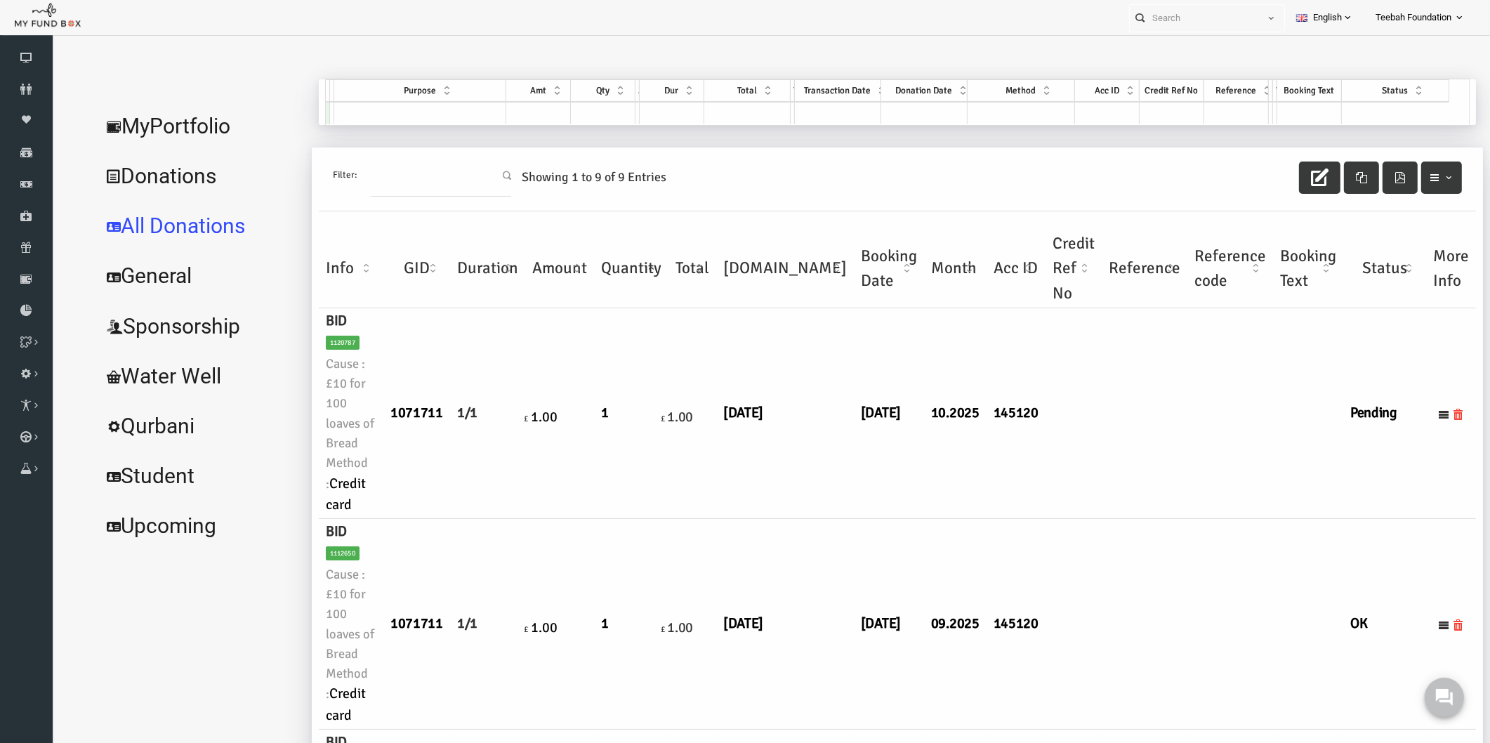
click at [721, 482] on td "03.10.2025" at bounding box center [756, 413] width 138 height 211
click at [167, 124] on link "MyPortfolio" at bounding box center [170, 126] width 211 height 51
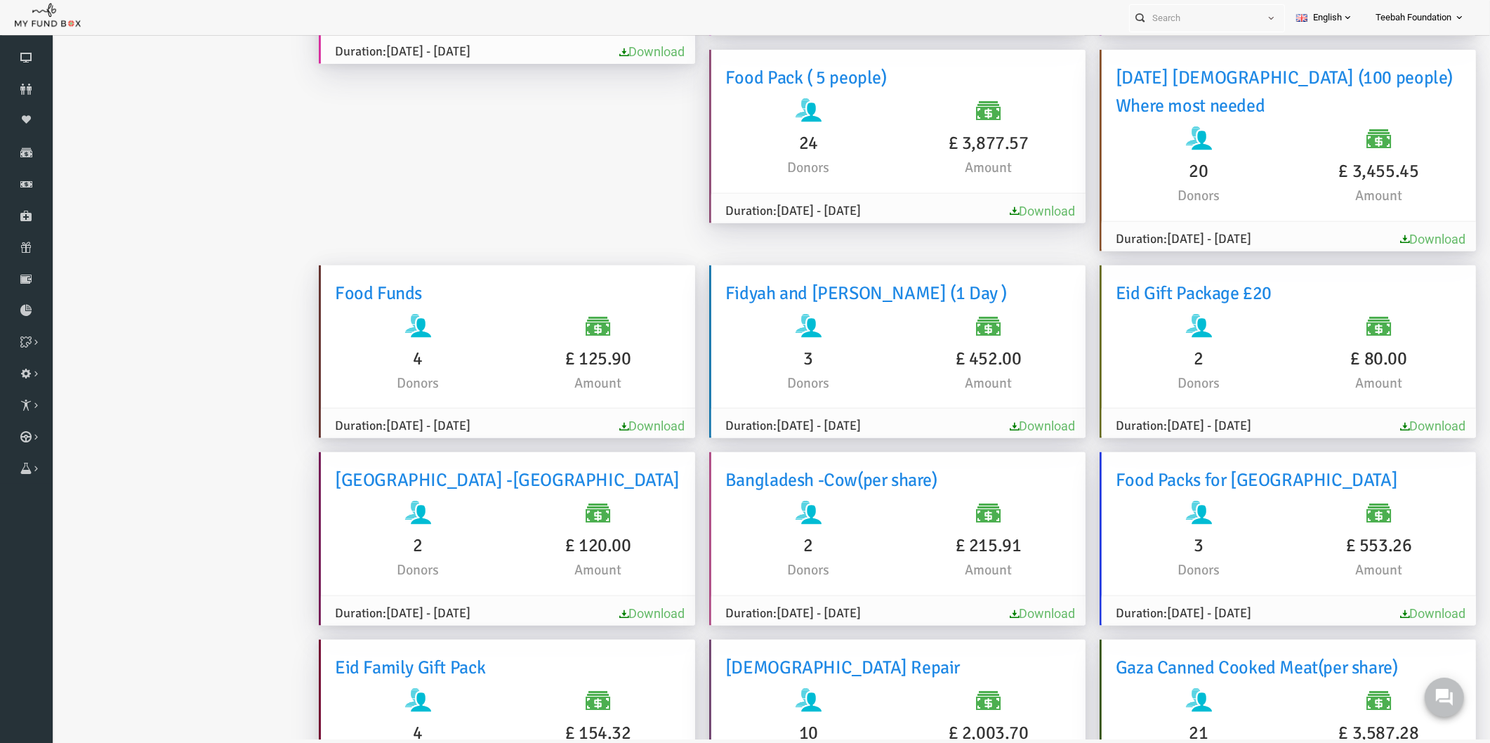
scroll to position [2192, 0]
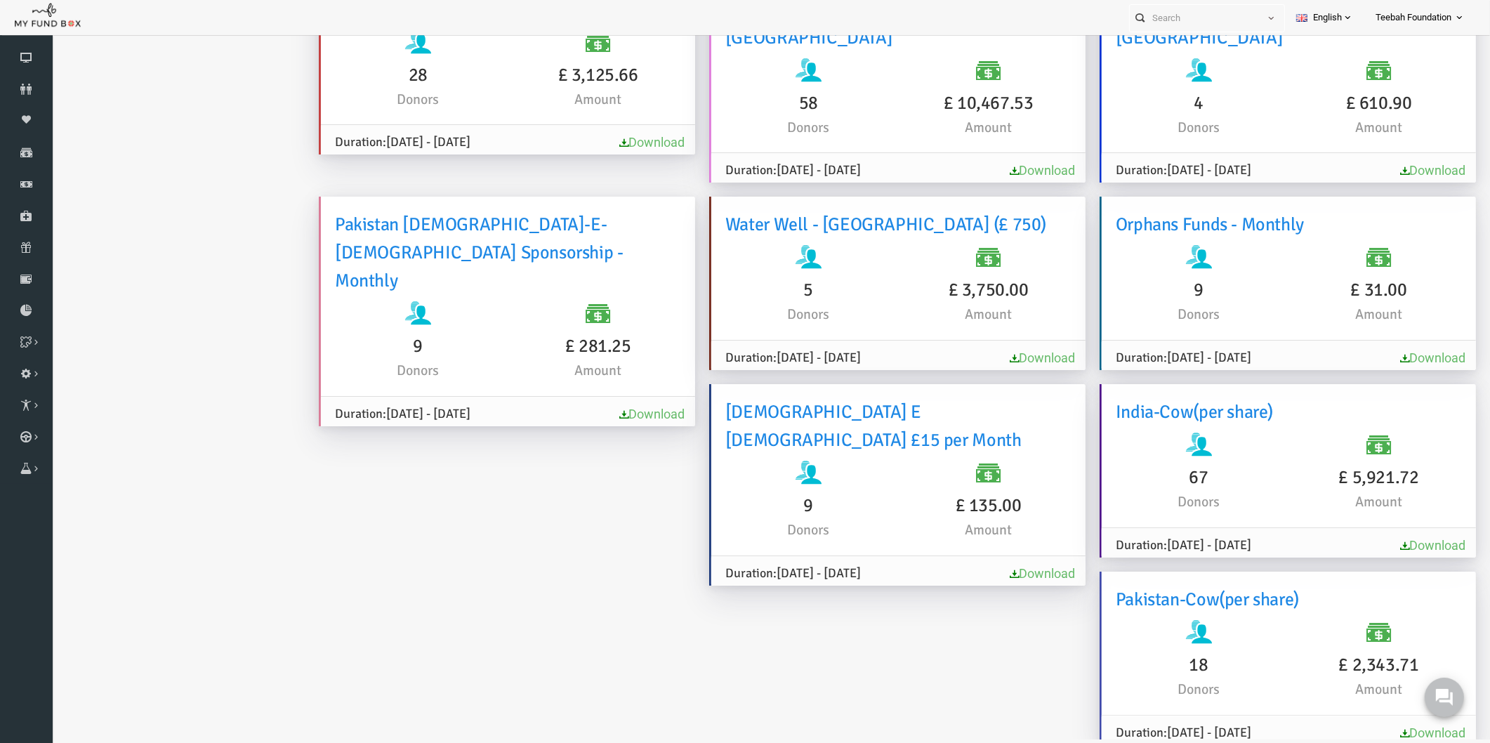
scroll to position [0, 0]
